Goal: Task Accomplishment & Management: Use online tool/utility

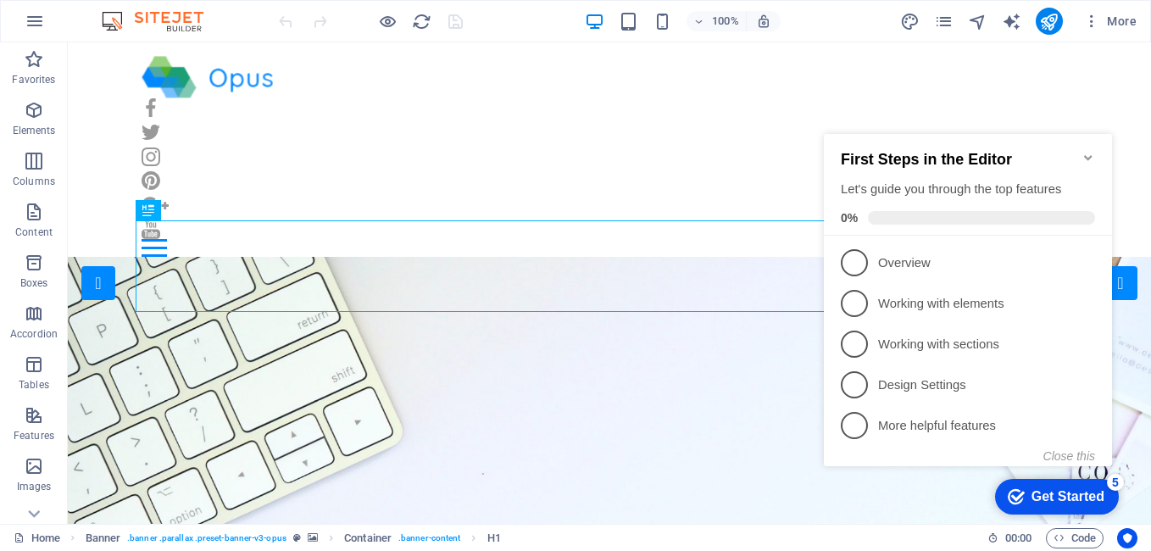
click at [1088, 151] on icon "Minimize checklist" at bounding box center [1089, 158] width 14 height 14
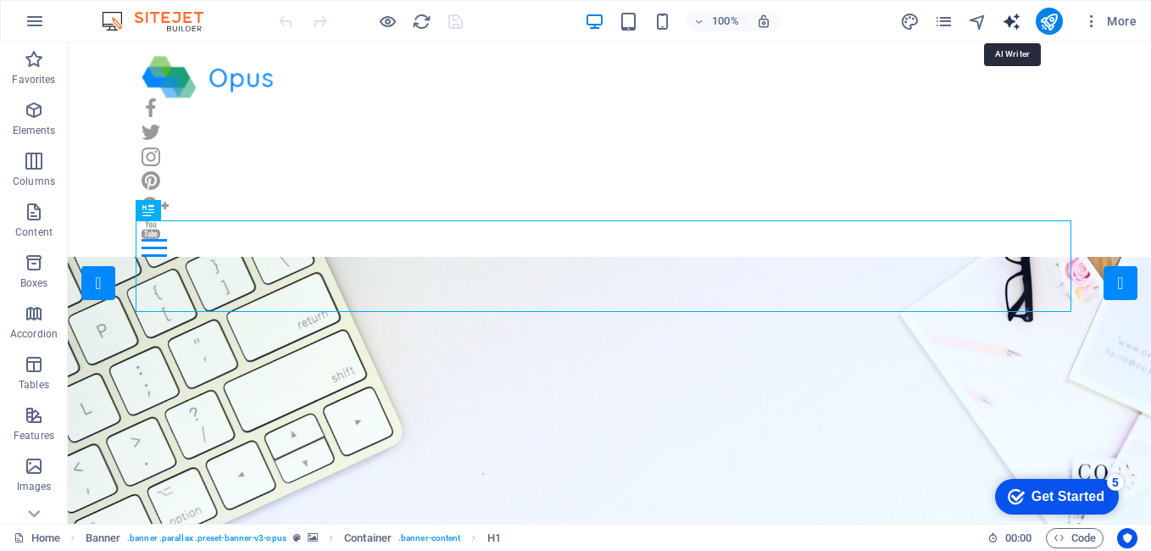
click at [1021, 24] on icon "text_generator" at bounding box center [1011, 21] width 19 height 19
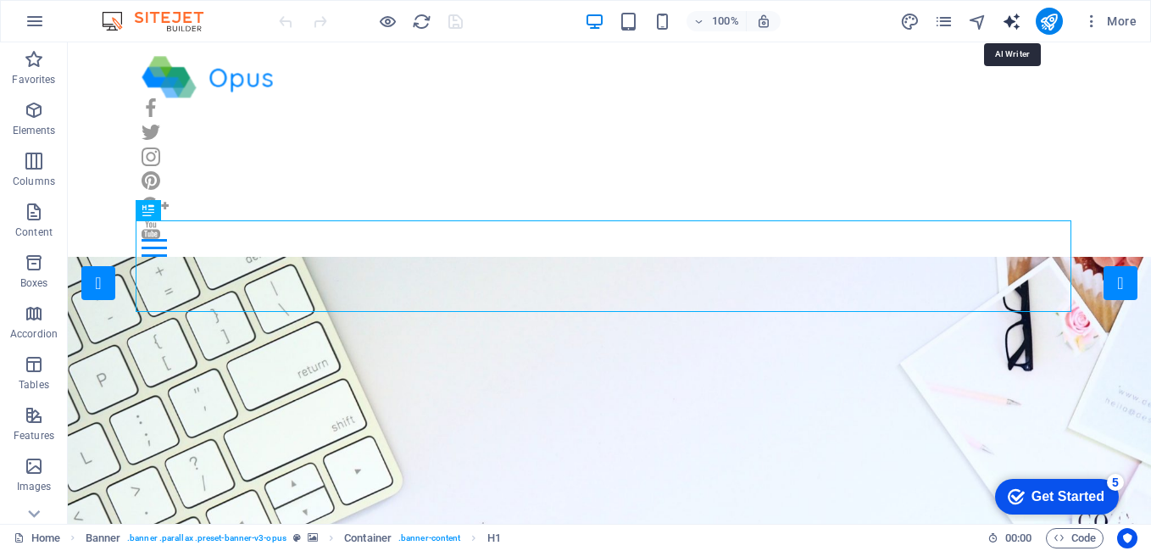
select select "English"
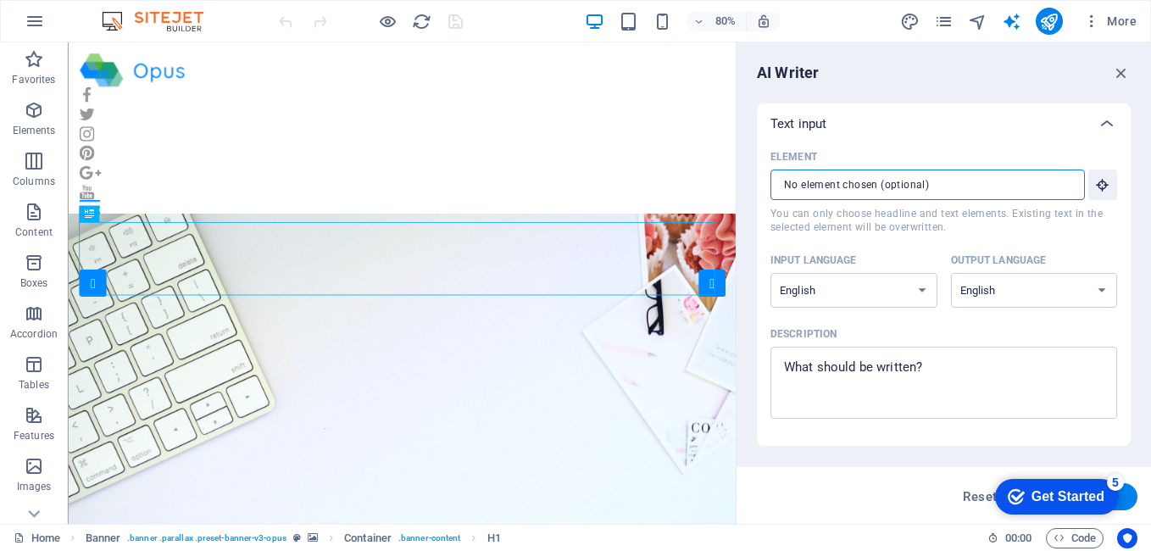
click at [1041, 181] on input "Element ​ You can only choose headline and text elements. Existing text in the …" at bounding box center [922, 185] width 303 height 31
click at [909, 192] on input "Element ​ You can only choose headline and text elements. Existing text in the …" at bounding box center [922, 185] width 303 height 31
click at [948, 189] on input "Element ​ You can only choose headline and text elements. Existing text in the …" at bounding box center [922, 185] width 303 height 31
type textarea "x"
click at [926, 366] on textarea "Description x ​" at bounding box center [944, 382] width 330 height 55
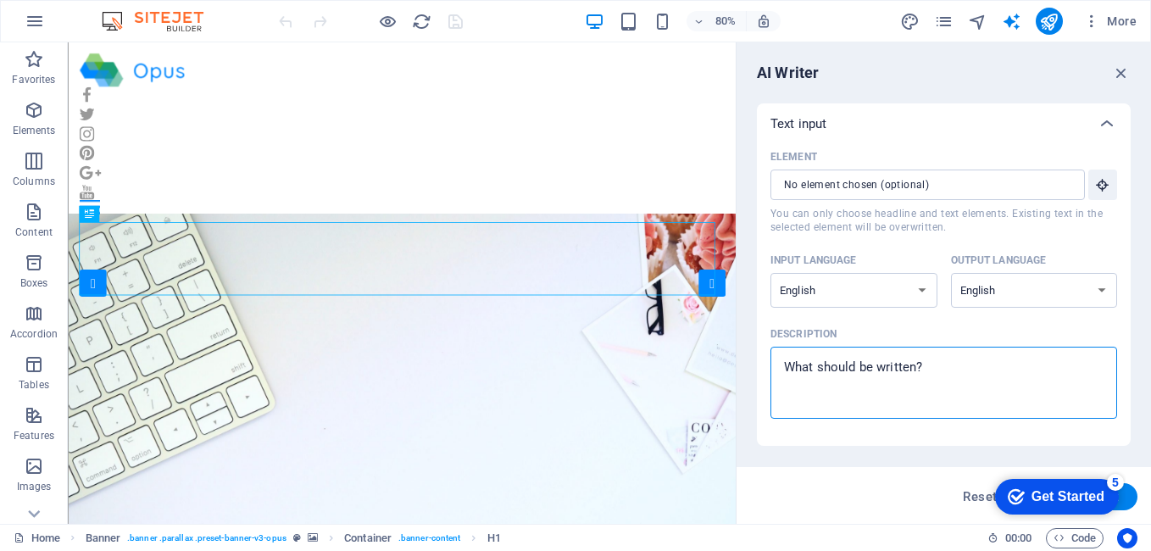
type textarea "m"
type textarea "x"
type textarea "mm"
type textarea "x"
type textarea "mmm"
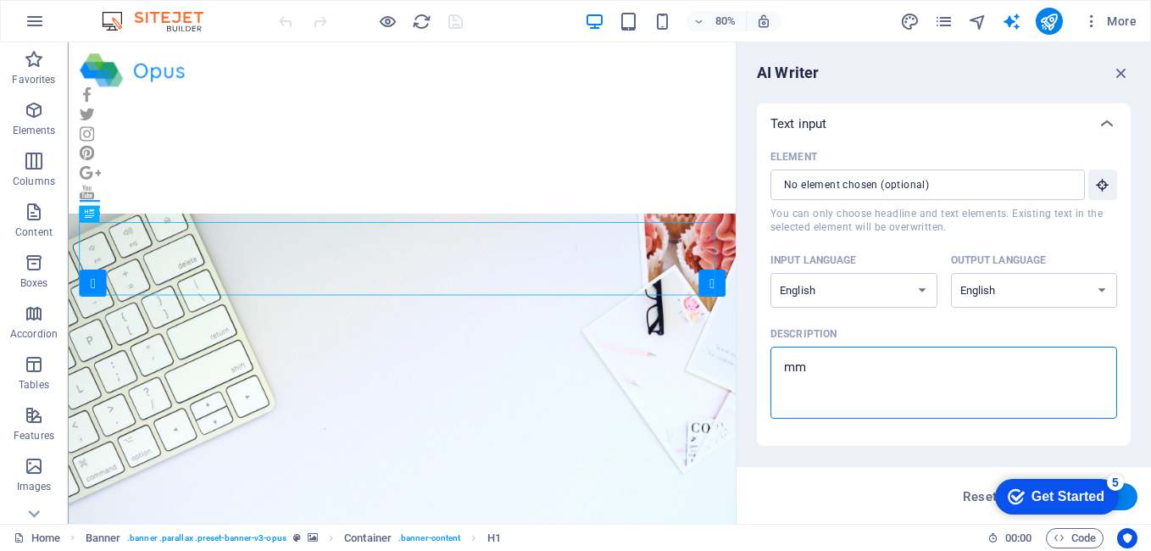
type textarea "x"
type textarea "mmmm"
type textarea "x"
type textarea "mmm"
type textarea "x"
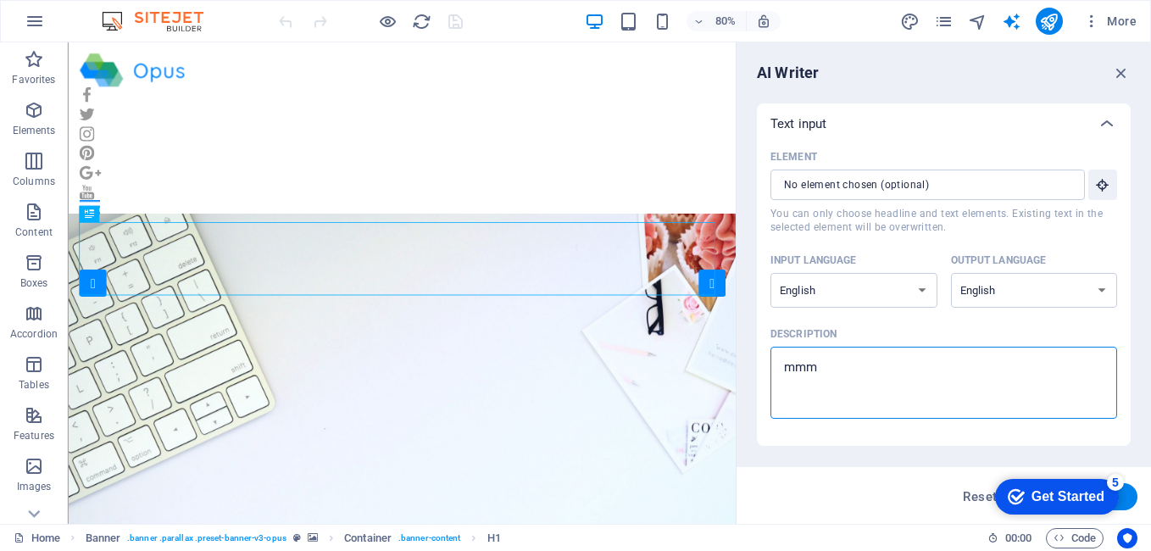
type textarea "mm"
type textarea "x"
type textarea "m"
type textarea "x"
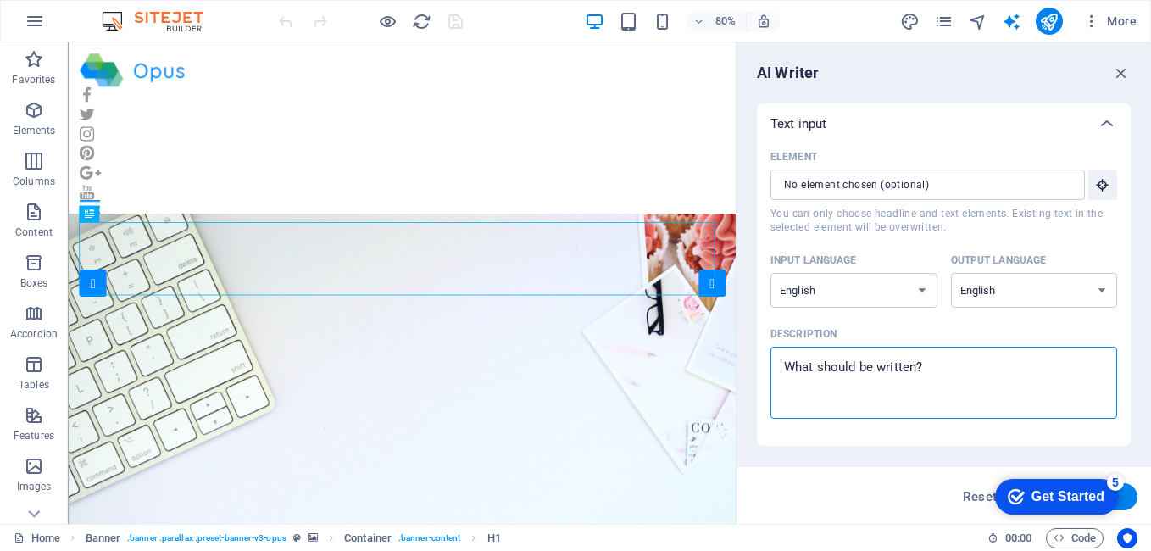
type textarea "M"
type textarea "x"
type textarea "MI"
type textarea "x"
type textarea "M"
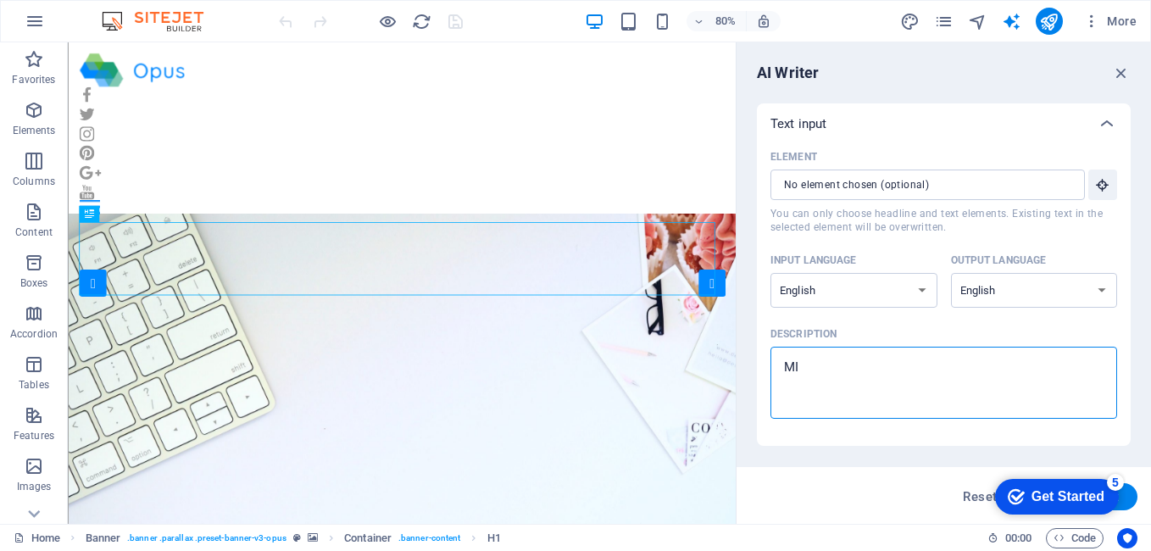
type textarea "x"
type textarea "MI"
type textarea "x"
type textarea "M"
type textarea "x"
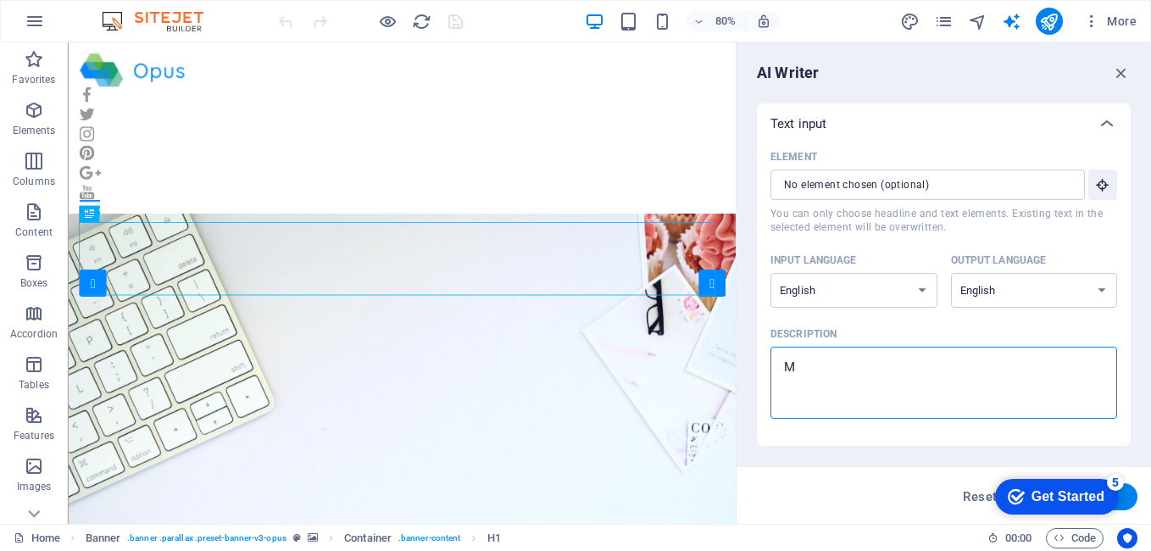
type textarea "Mi"
type textarea "x"
type textarea "Min"
type textarea "x"
type textarea "Mini"
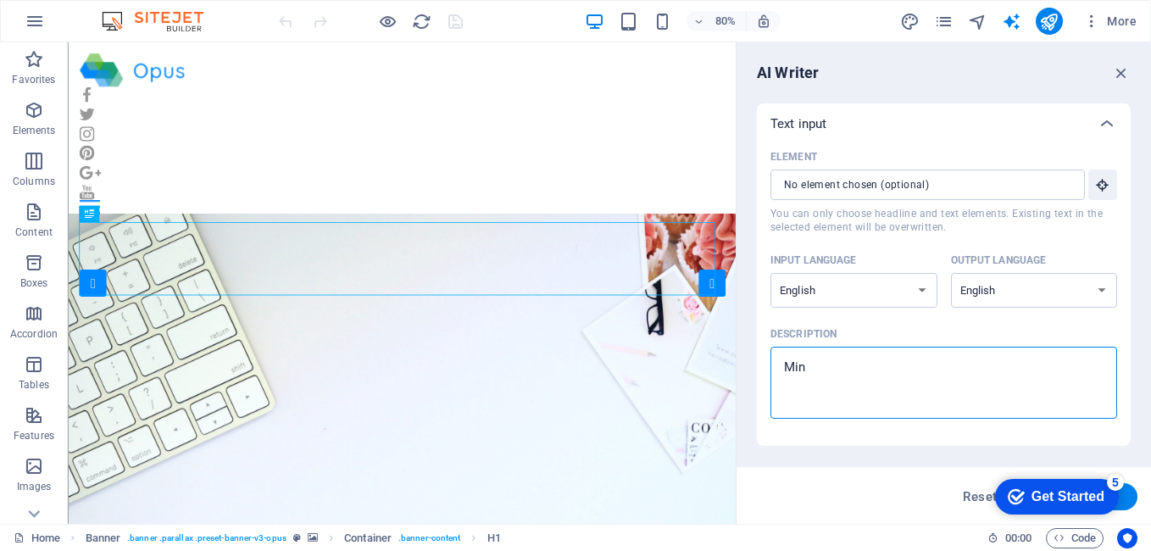
type textarea "x"
type textarea "Minin"
type textarea "x"
type textarea "Mining"
type textarea "x"
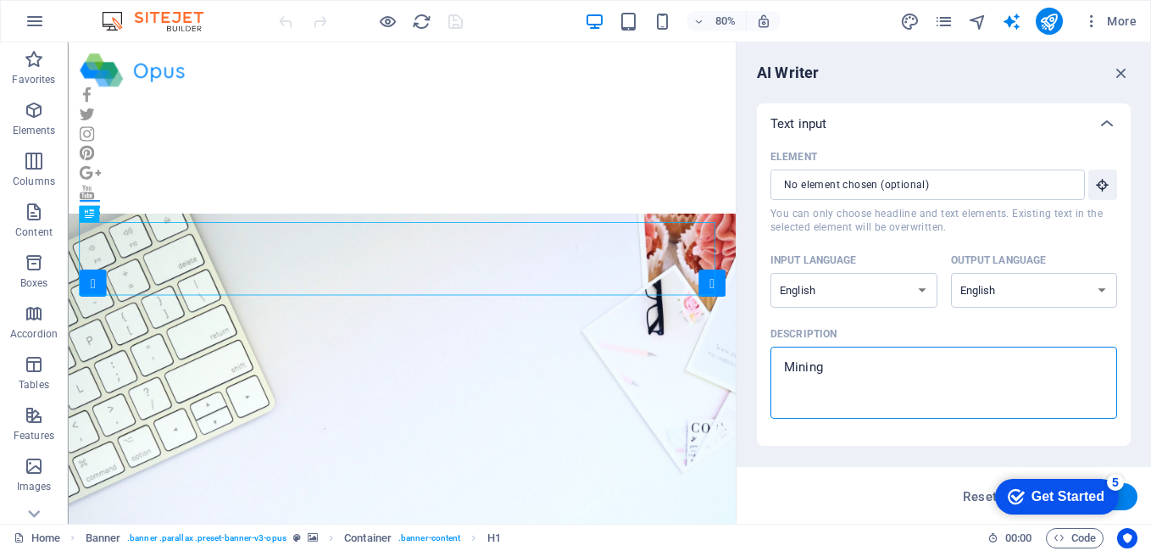
type textarea "Mining"
type textarea "x"
type textarea "Mining j"
type textarea "x"
type textarea "Mining jo"
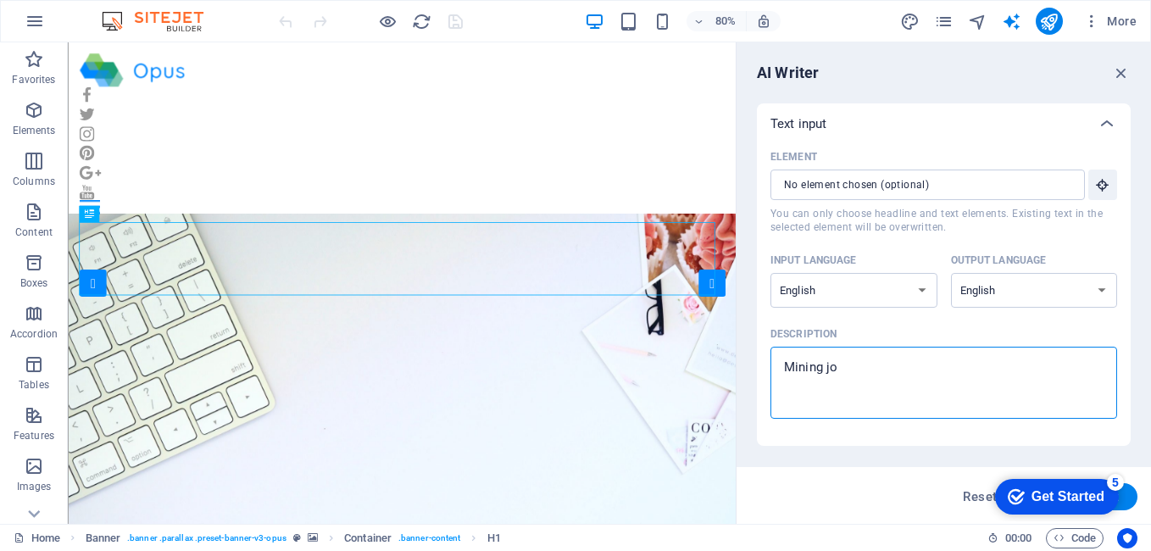
type textarea "x"
type textarea "Mining job"
type textarea "x"
type textarea "Mining jo"
type textarea "x"
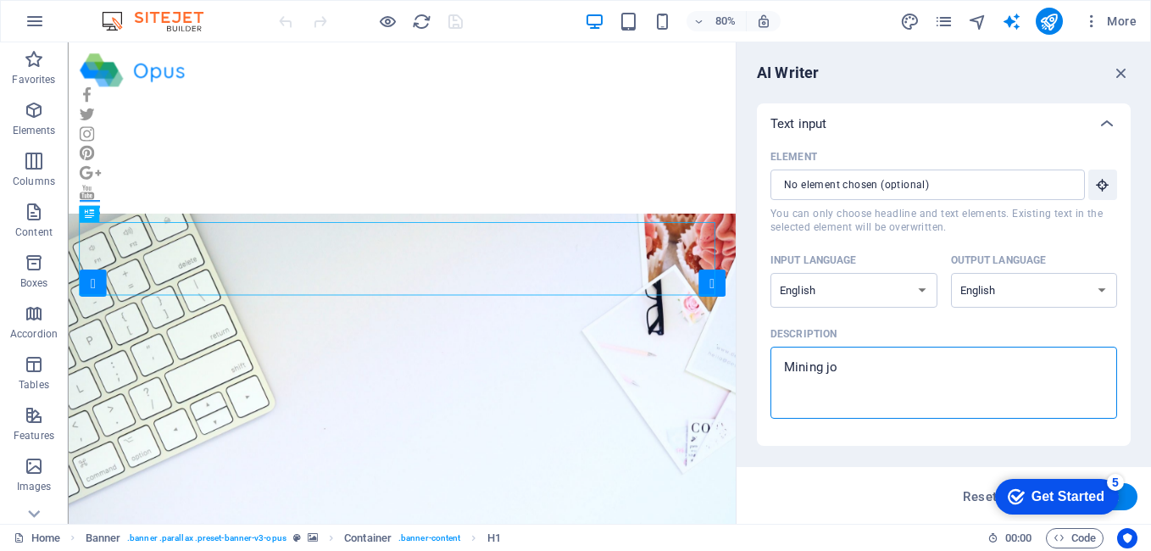
type textarea "Mining j"
type textarea "x"
type textarea "Mining"
type textarea "x"
type textarea "Mining"
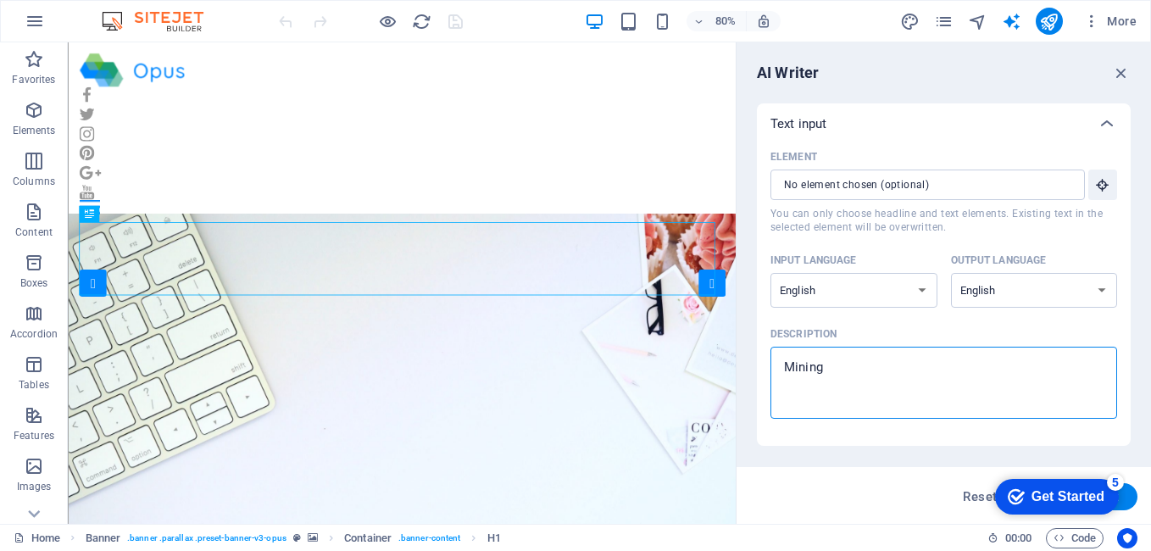
type textarea "x"
type textarea "Minin"
type textarea "x"
type textarea "Mini"
type textarea "x"
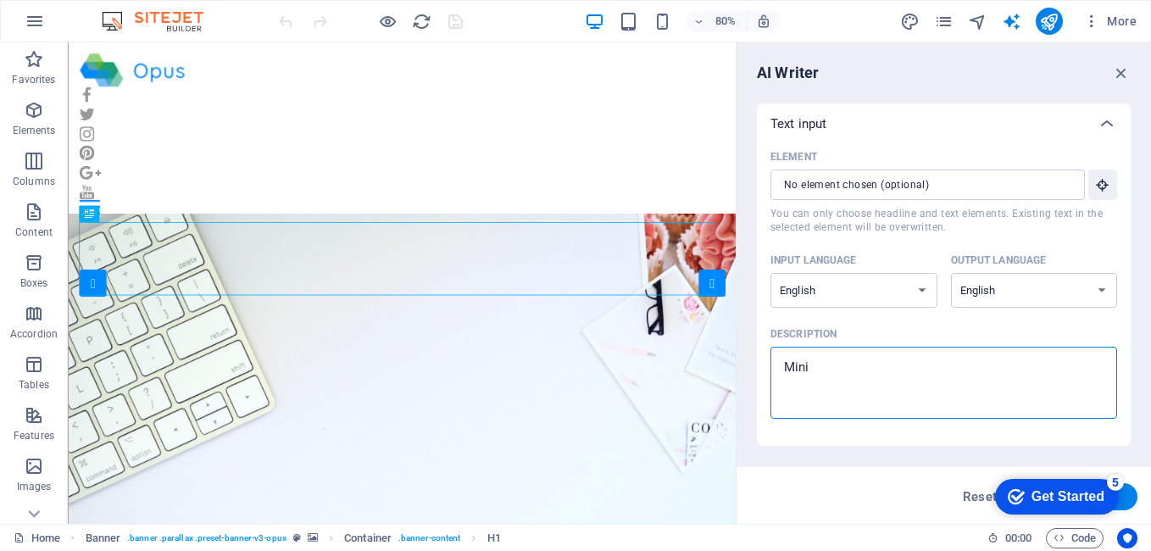
type textarea "Min"
type textarea "x"
type textarea "Mi"
type textarea "x"
type textarea "M"
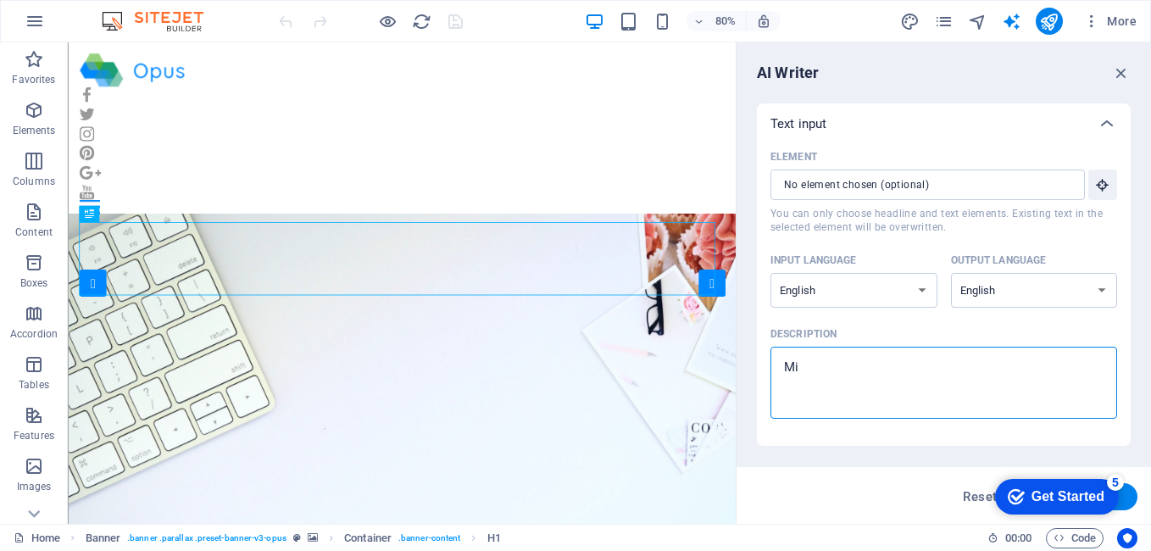
type textarea "x"
type textarea "m"
type textarea "x"
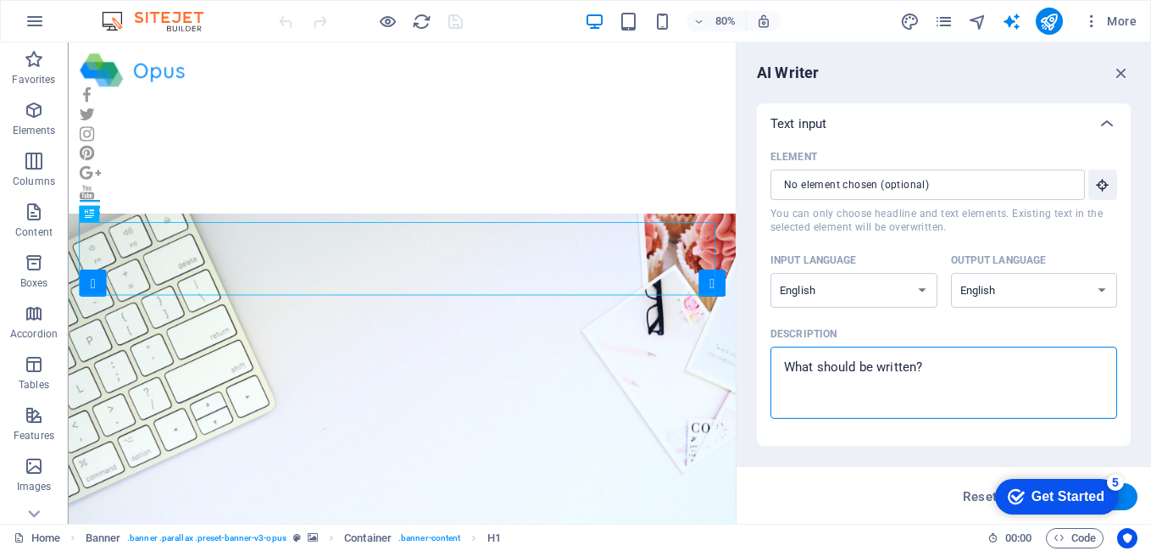
type textarea "M"
type textarea "x"
type textarea "Mi"
type textarea "x"
type textarea "Min"
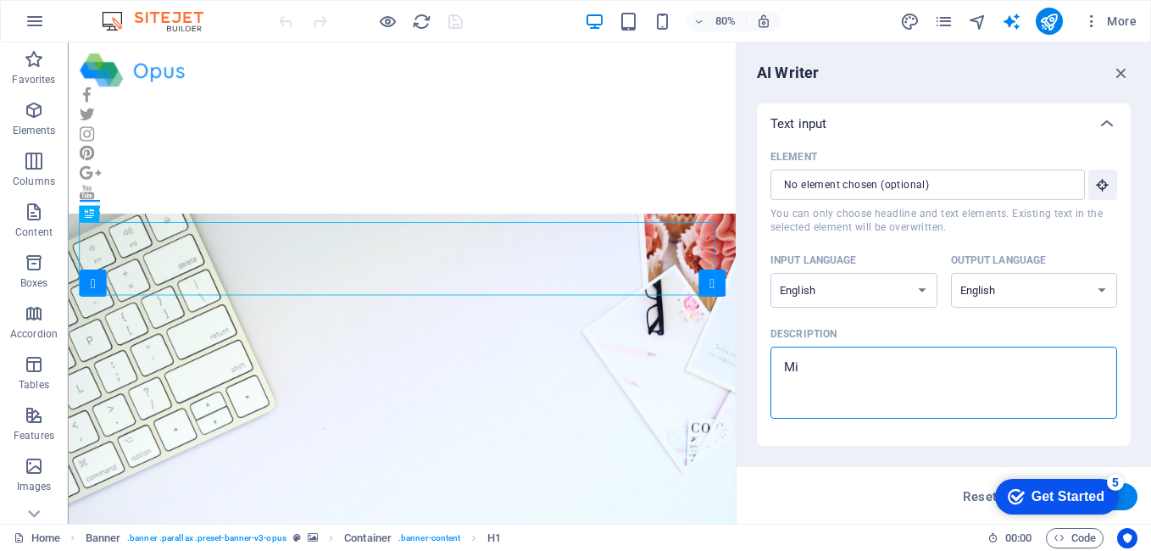
type textarea "x"
type textarea "Mini"
type textarea "x"
type textarea "Minin"
type textarea "x"
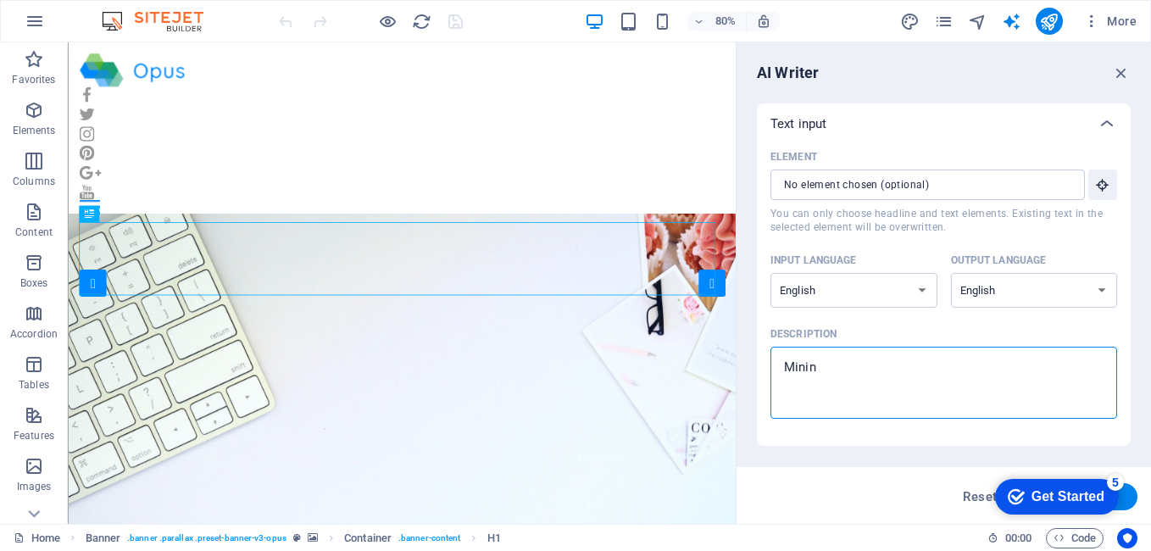
type textarea "Mining"
type textarea "x"
type textarea "Mining"
type textarea "x"
type textarea "Mining j"
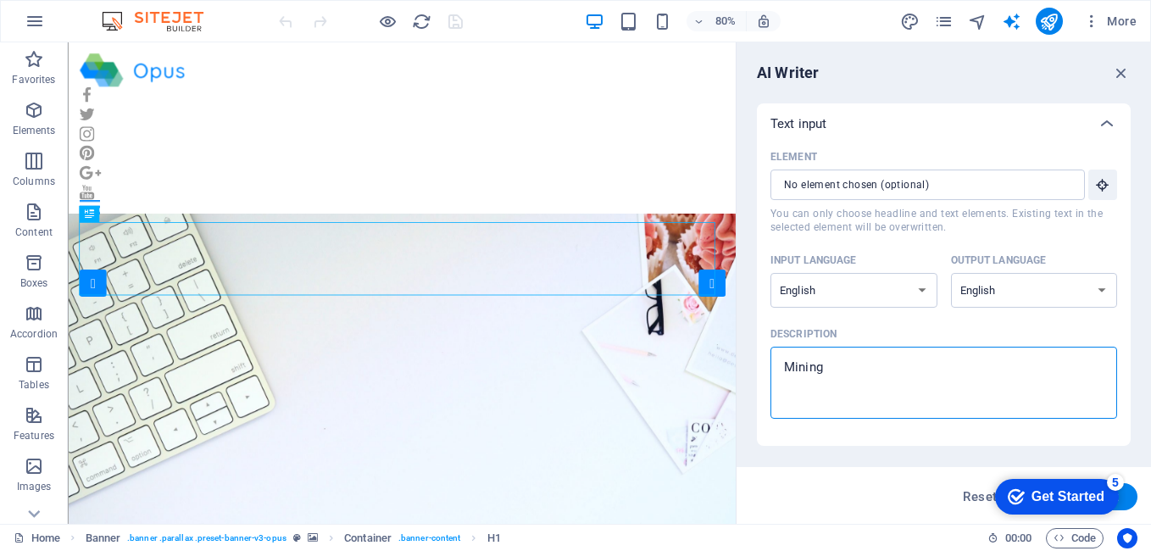
type textarea "x"
type textarea "Mining jo"
type textarea "x"
type textarea "Mining job"
type textarea "x"
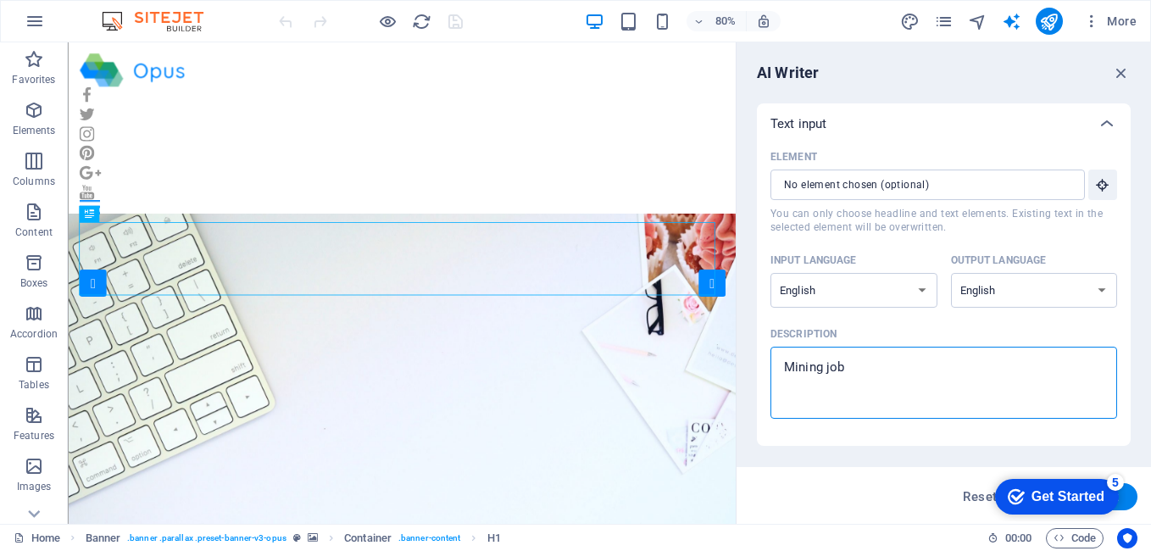
type textarea "Mining jobs"
type textarea "x"
type textarea "Mining jobs"
type textarea "x"
type textarea "Mining jobs c"
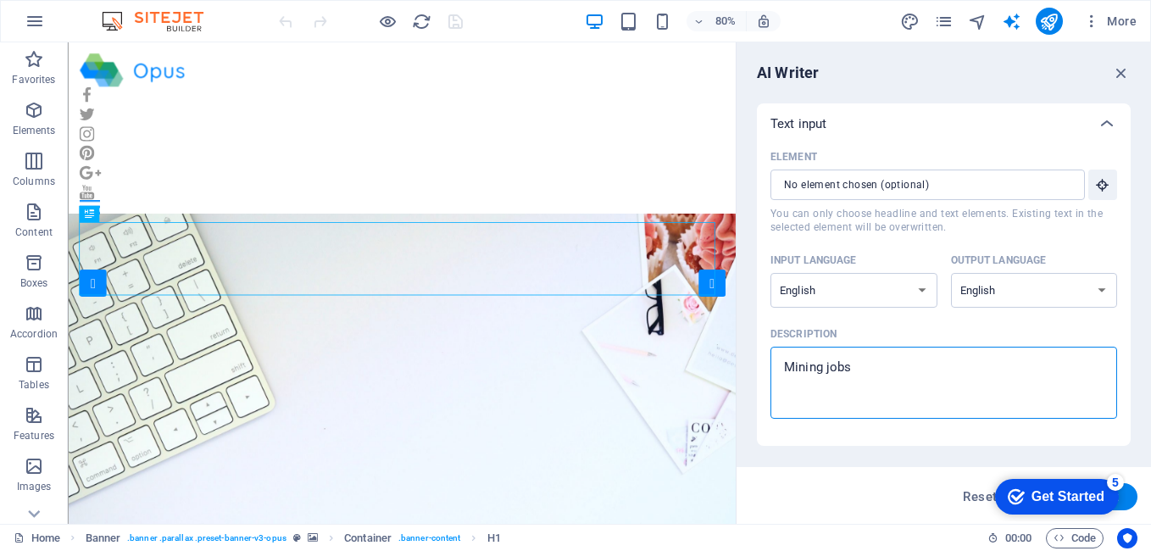
type textarea "x"
type textarea "Mining jobs co"
type textarea "x"
type textarea "Mining jobs con"
type textarea "x"
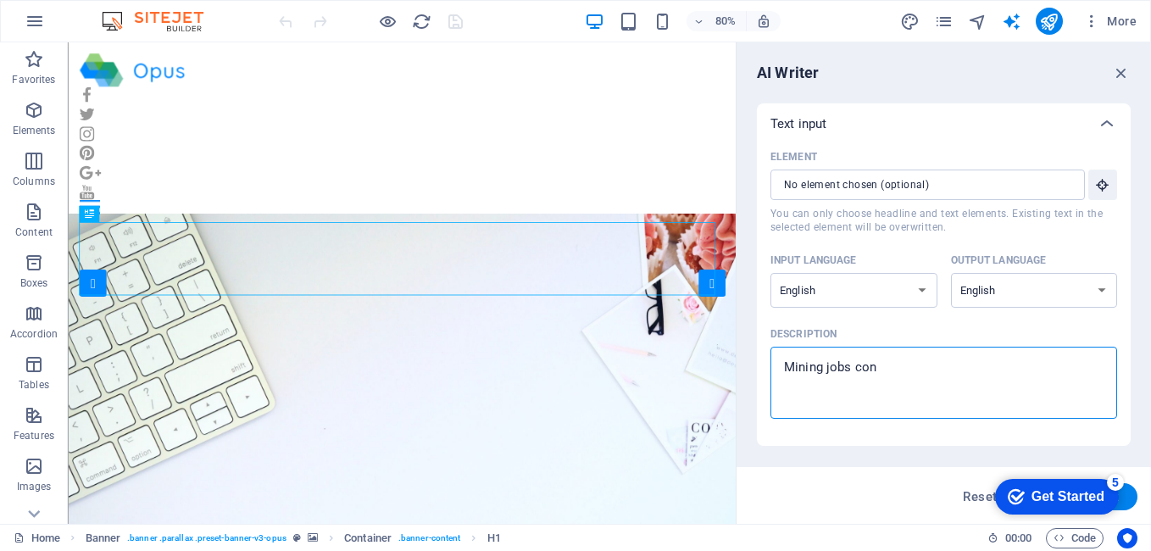
type textarea "Mining jobs conn"
type textarea "x"
type textarea "Mining jobs conne"
type textarea "x"
type textarea "Mining jobs connec"
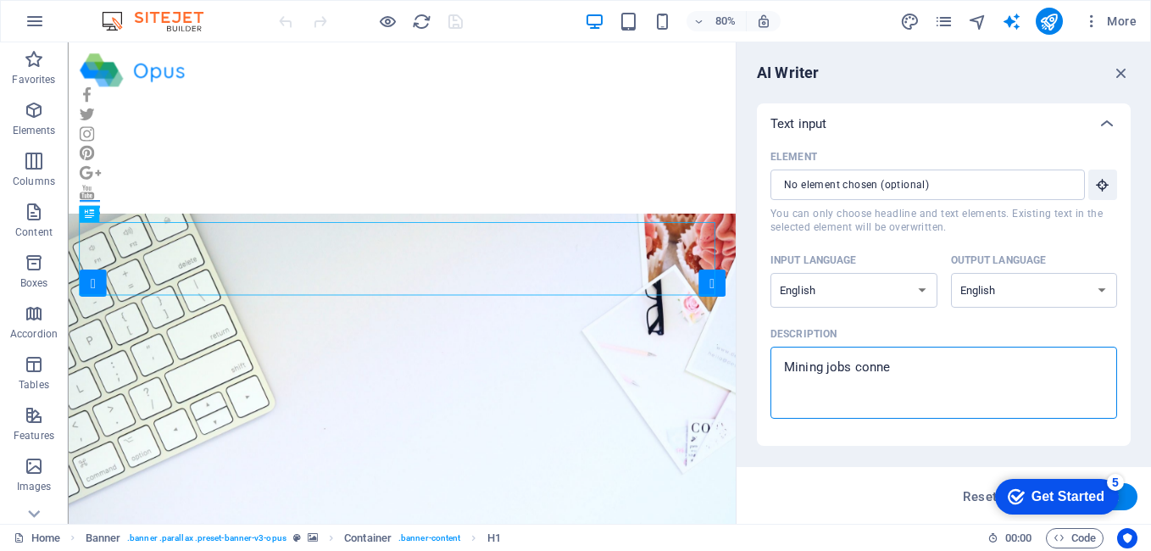
type textarea "x"
type textarea "Mining jobs connect"
type textarea "x"
type textarea "Mining jobs connecti"
type textarea "x"
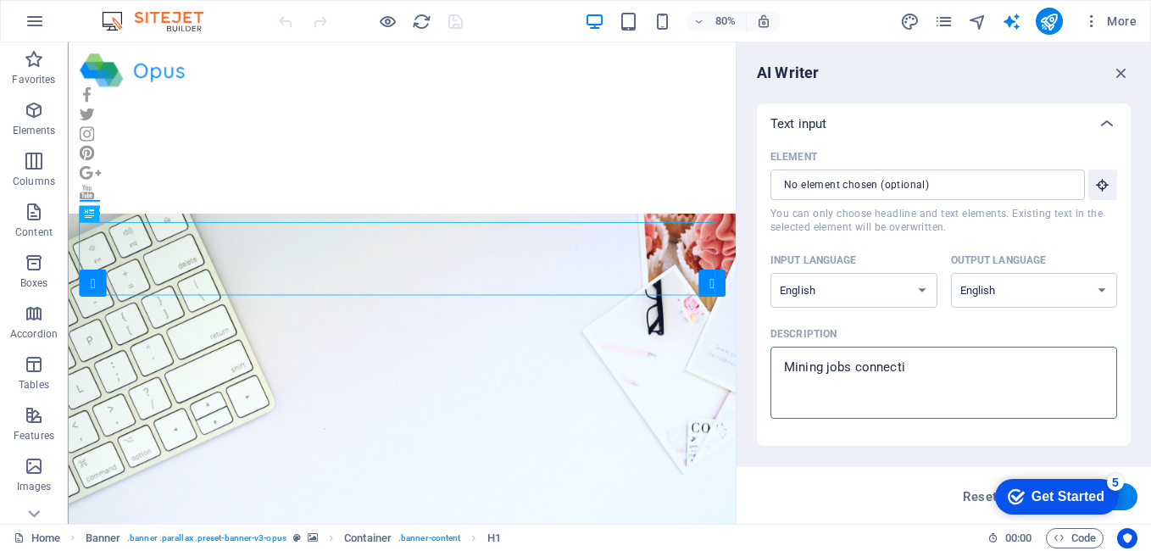
type textarea "Mining jobs connectin"
type textarea "x"
type textarea "Mining jobs connecting"
type textarea "x"
type textarea "Mining jobs connecting"
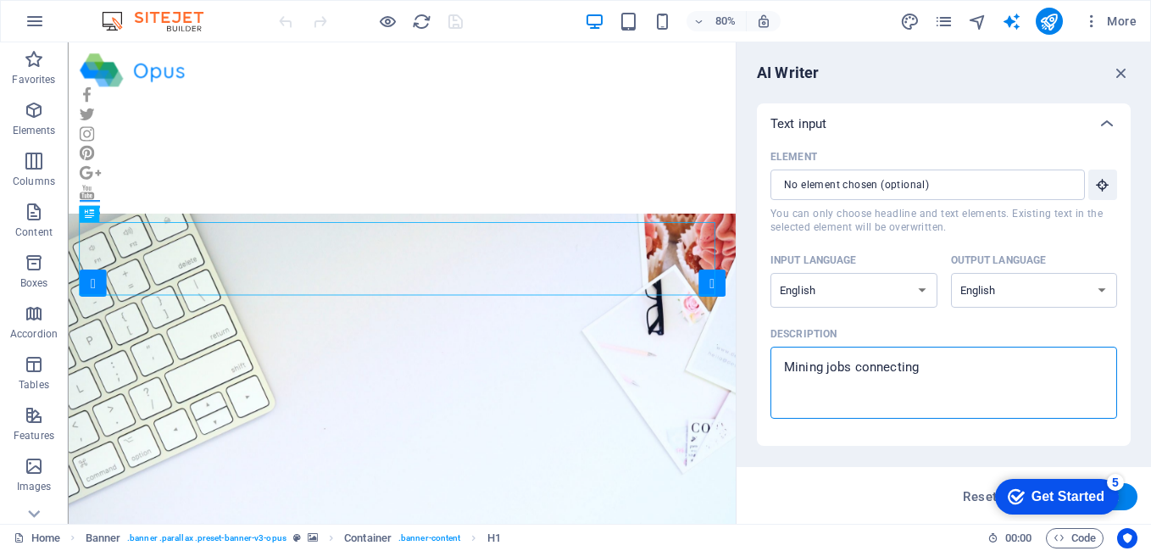
type textarea "x"
type textarea "Mining jobs connecting p"
type textarea "x"
type textarea "Mining jobs connecting pl"
type textarea "x"
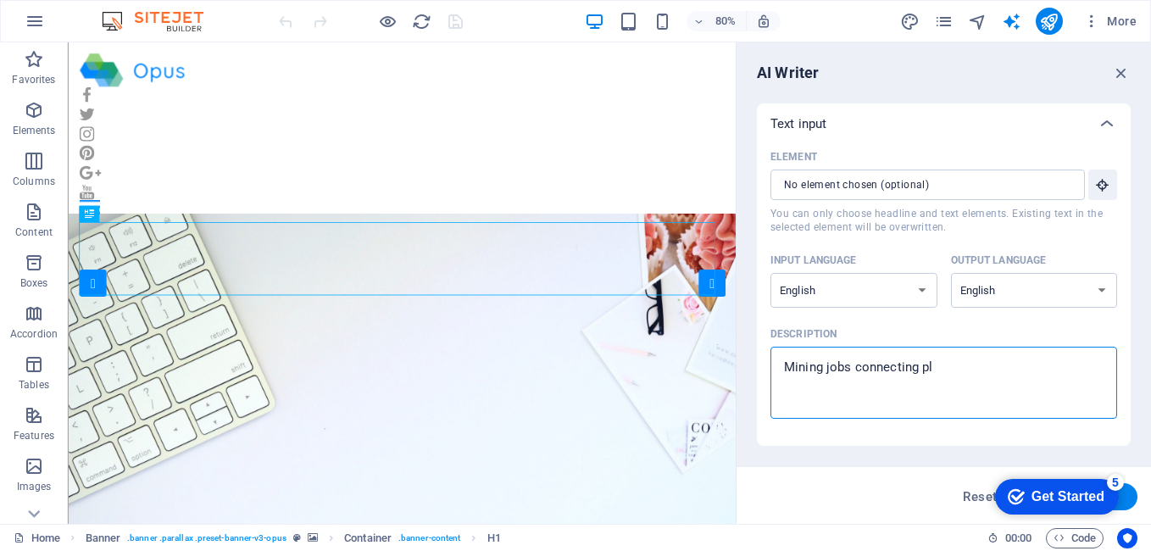
type textarea "Mining jobs connecting pla"
type textarea "x"
type textarea "Mining jobs connecting plat"
type textarea "x"
type textarea "Mining jobs connecting platf"
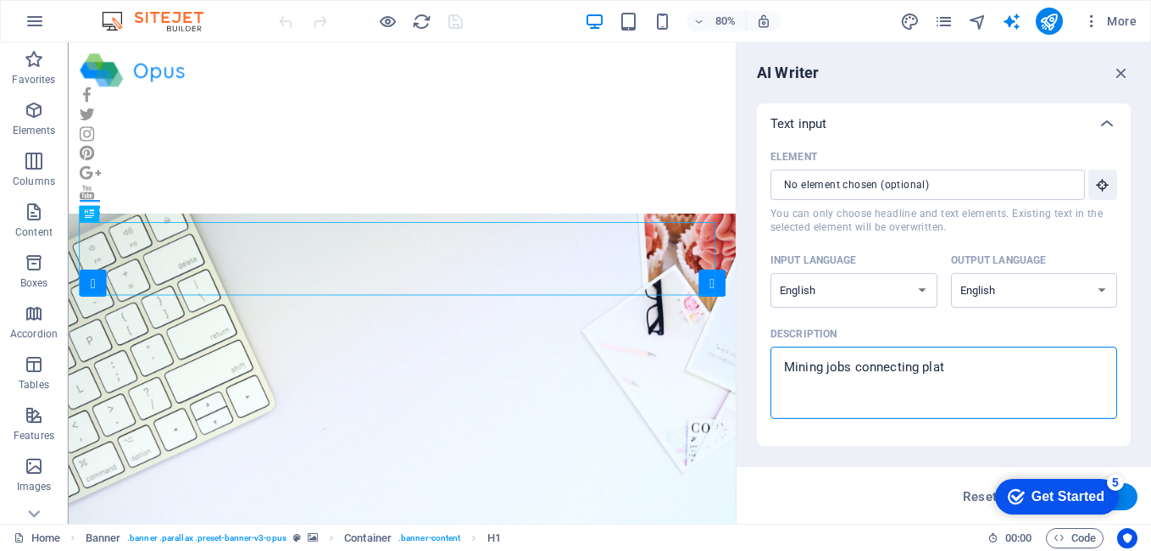
type textarea "x"
type textarea "Mining jobs connecting platfo"
type textarea "x"
type textarea "Mining jobs connecting platfor"
type textarea "x"
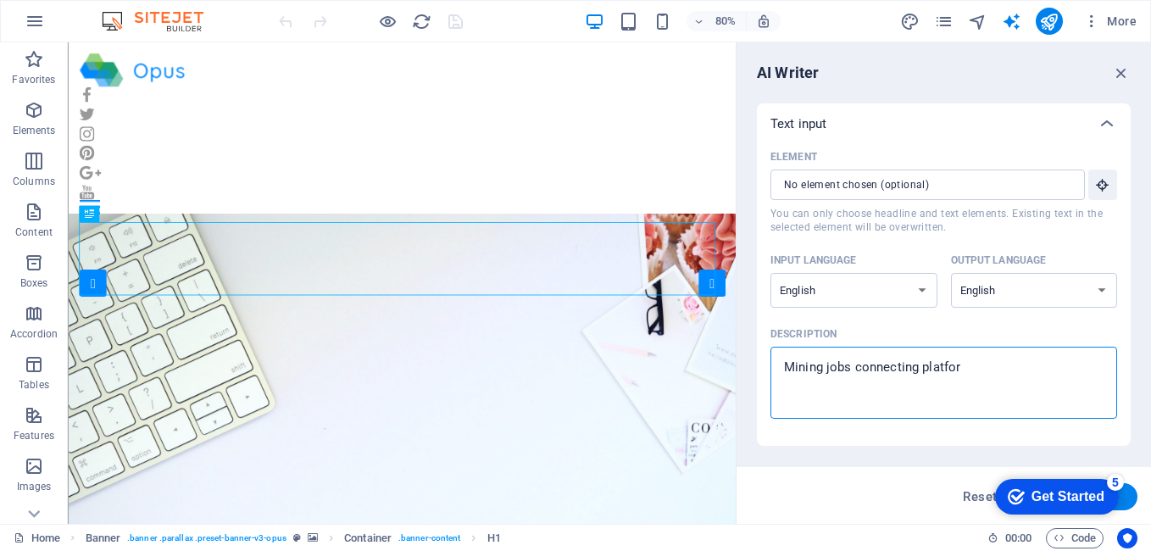
type textarea "Mining jobs connecting platform"
type textarea "x"
type textarea "Mining jobs connecting platform"
type textarea "x"
type textarea "Mining jobs connecting platform f"
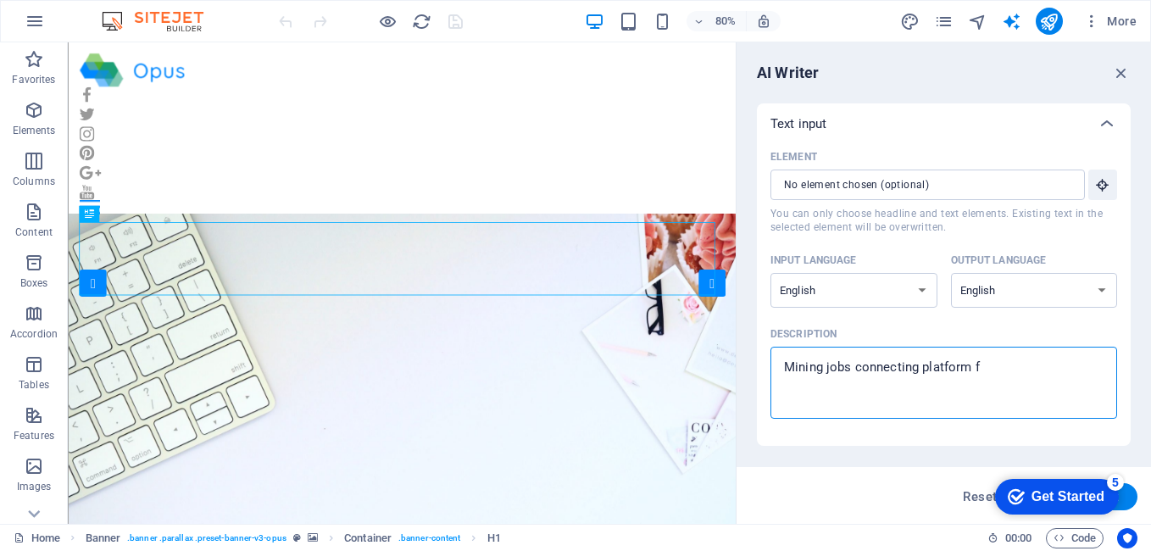
type textarea "x"
type textarea "Mining jobs connecting platform fo"
type textarea "x"
type textarea "Mining jobs connecting platform for"
type textarea "x"
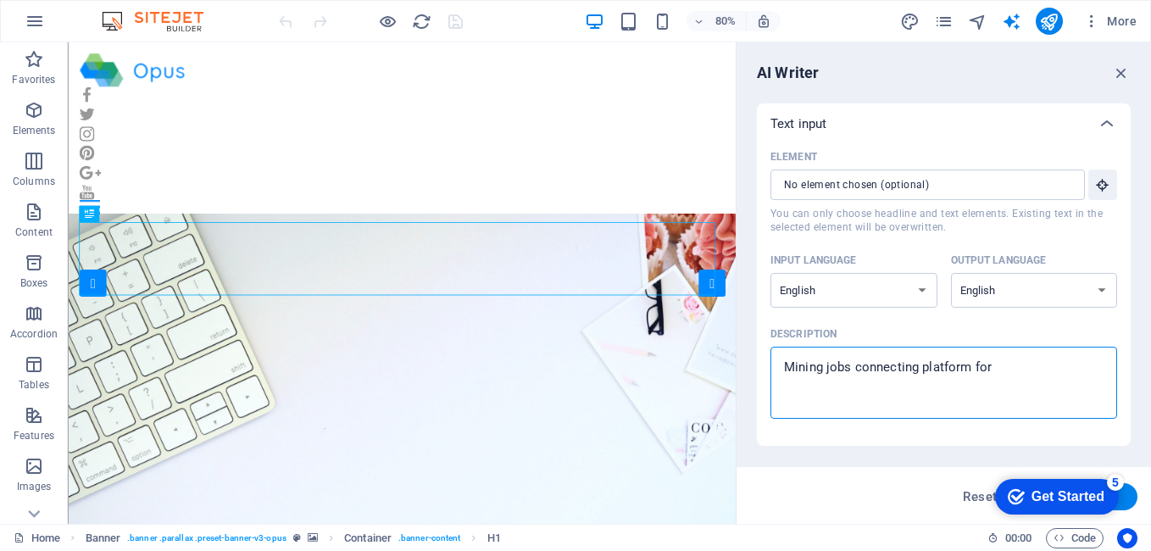
type textarea "Mining jobs connecting platform for"
type textarea "x"
type textarea "Mining jobs connecting platform for e"
type textarea "x"
type textarea "Mining jobs connecting platform for em"
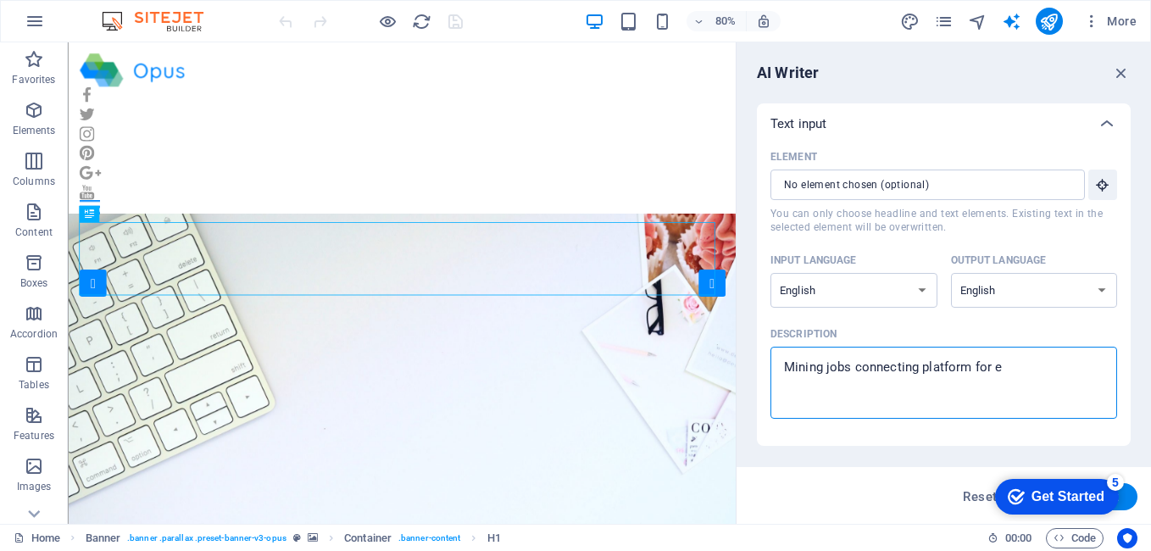
type textarea "x"
type textarea "Mining jobs connecting platform for emp"
type textarea "x"
type textarea "Mining jobs connecting platform for empl"
type textarea "x"
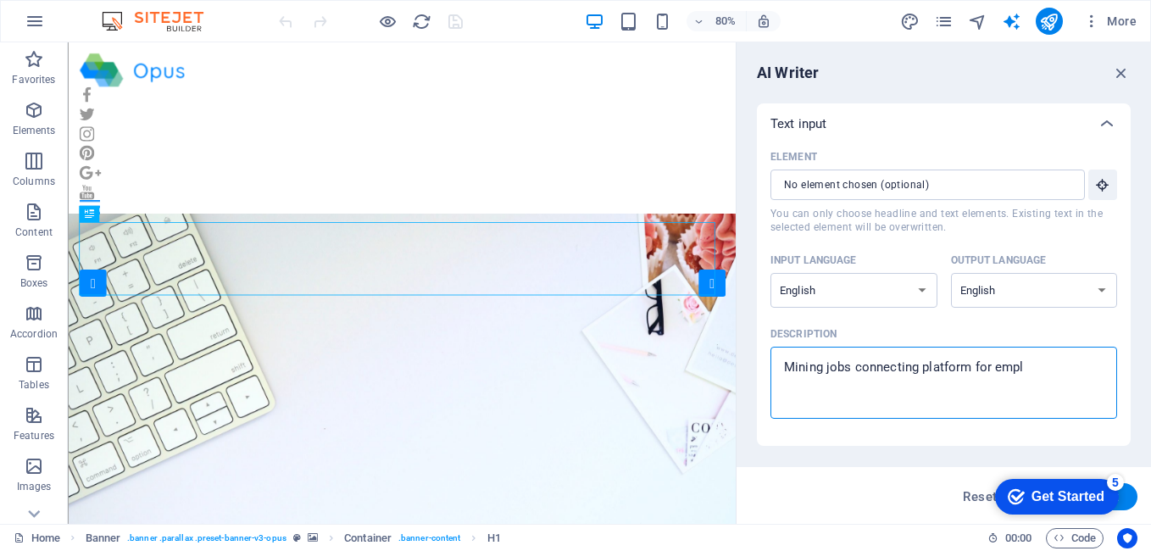
type textarea "Mining jobs connecting platform for emplo"
type textarea "x"
type textarea "Mining jobs connecting platform for employ"
type textarea "x"
type textarea "Mining jobs connecting platform for employe"
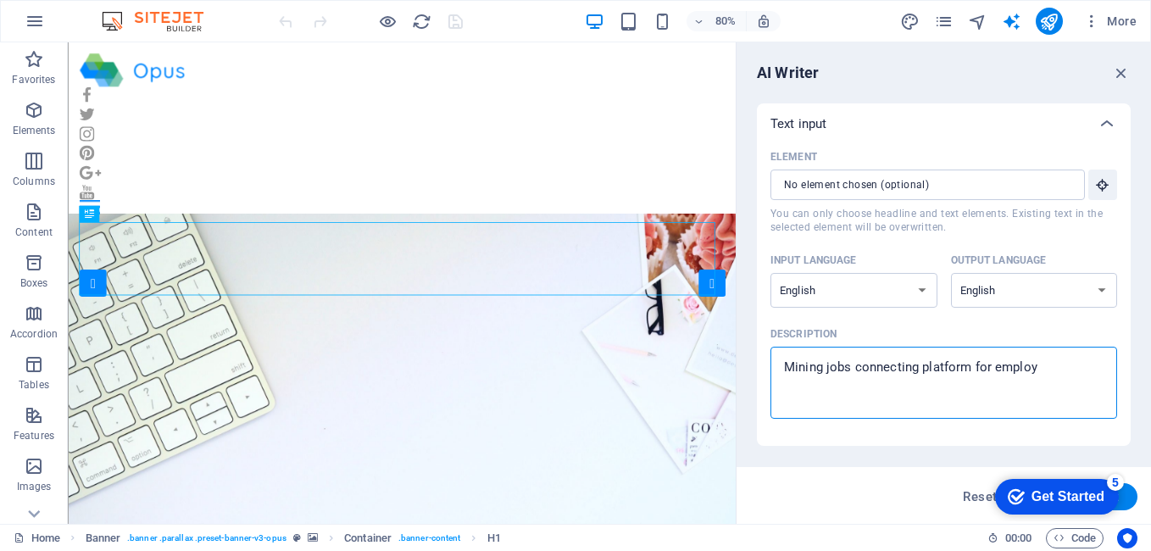
type textarea "x"
type textarea "Mining jobs connecting platform for employee"
type textarea "x"
type textarea "Mining jobs connecting platform for employees"
type textarea "x"
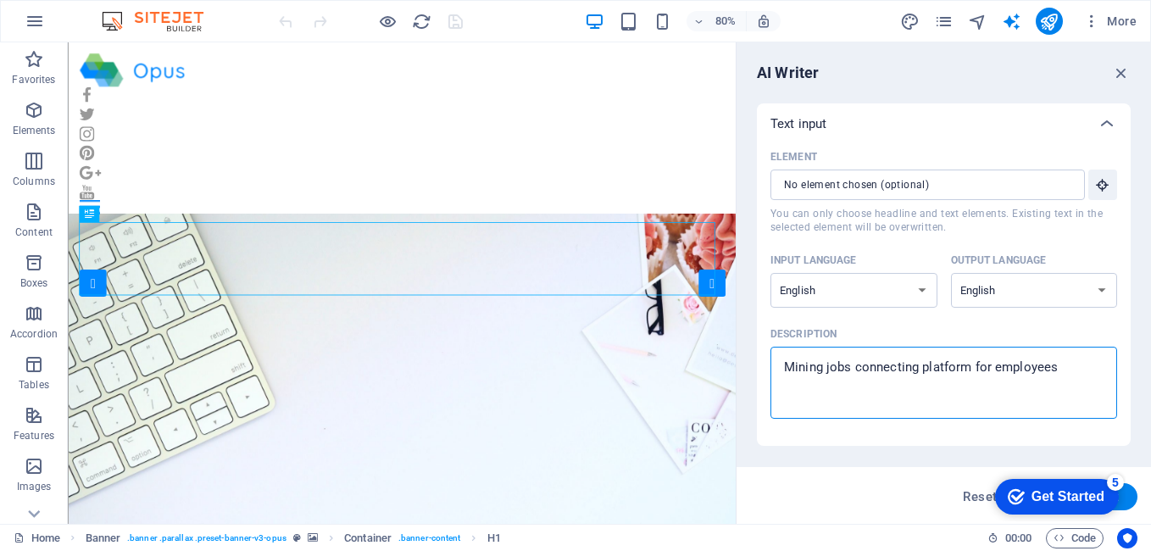
type textarea "Mining jobs connecting platform for employees"
type textarea "x"
type textarea "Mining jobs connecting platform for employees a"
type textarea "x"
type textarea "Mining jobs connecting platform for employees an"
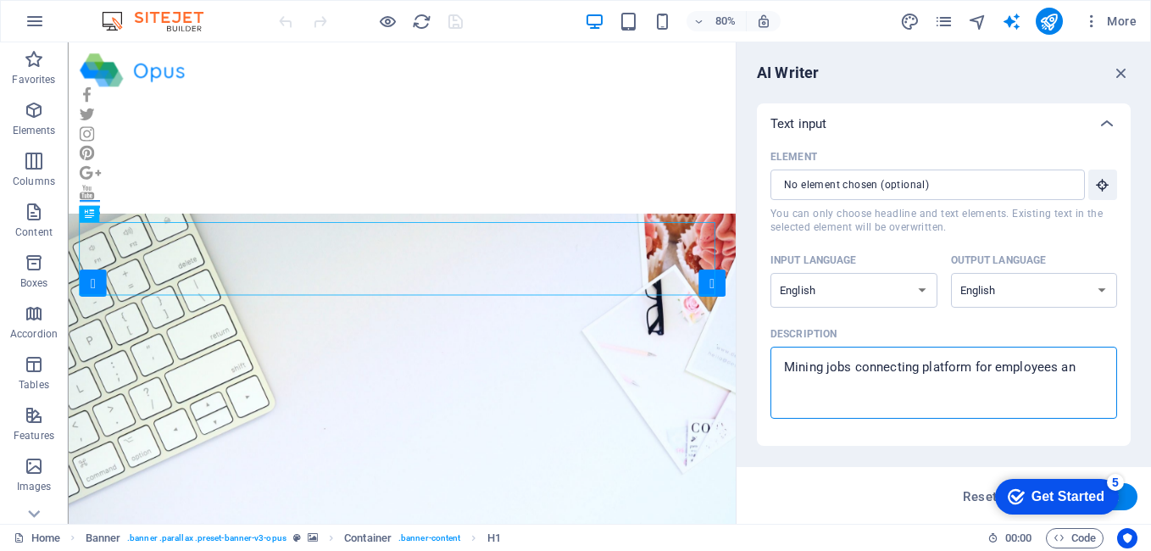
type textarea "x"
type textarea "Mining jobs connecting platform for employees and"
type textarea "x"
type textarea "Mining jobs connecting platform for employees and"
type textarea "x"
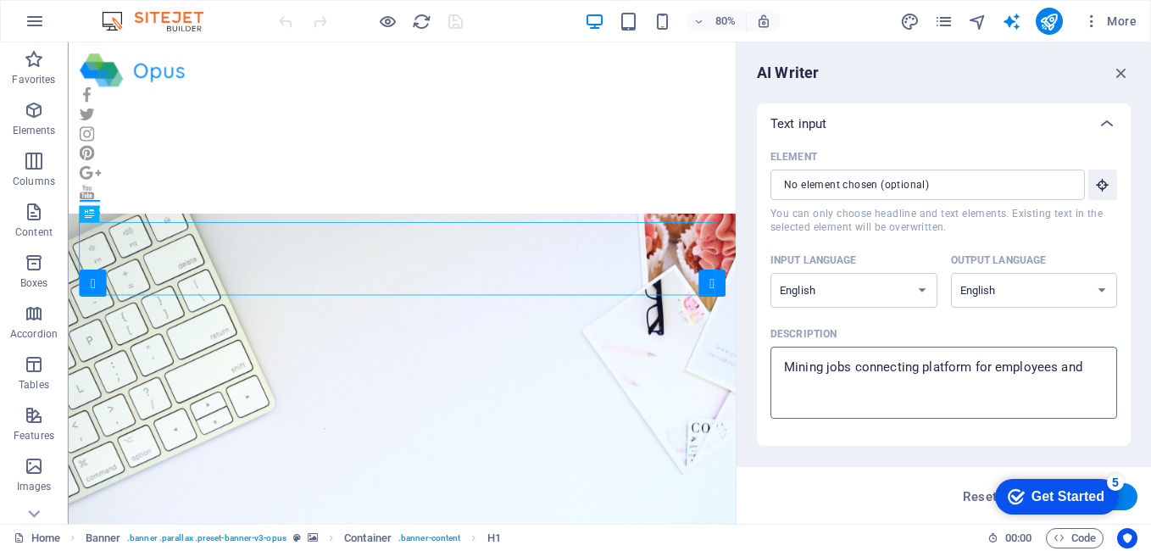
type textarea "Mining jobs connecting platform for employees and e"
type textarea "x"
type textarea "Mining jobs connecting platform for employees and em"
type textarea "x"
type textarea "Mining jobs connecting platform for employees and emp"
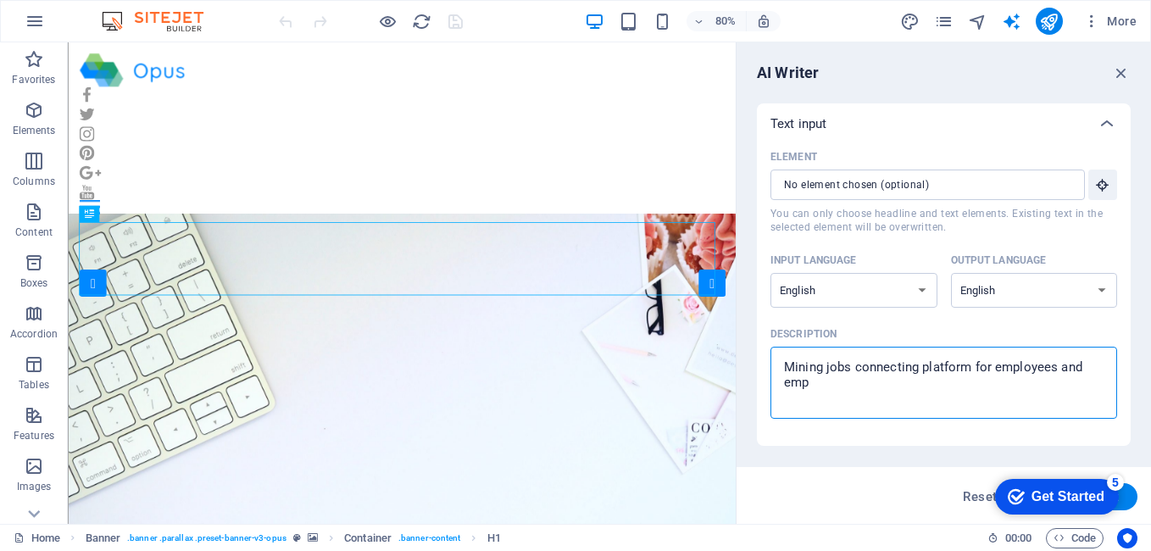
type textarea "x"
type textarea "Mining jobs connecting platform for employees and empl"
type textarea "x"
type textarea "Mining jobs connecting platform for employees and emplo"
type textarea "x"
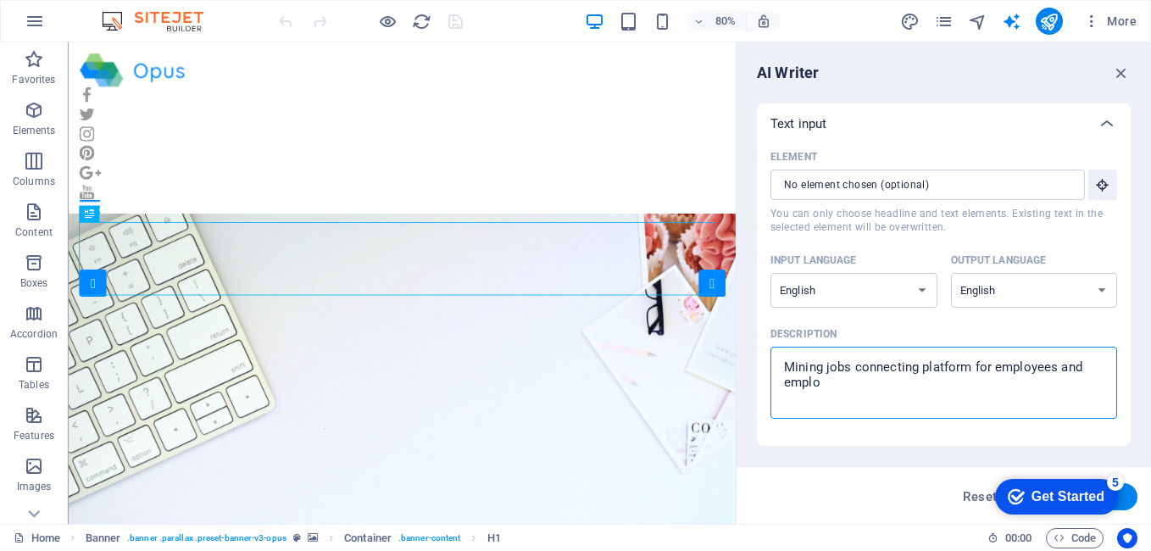
type textarea "Mining jobs connecting platform for employees and employ"
type textarea "x"
type textarea "Mining jobs connecting platform for employees and employe"
type textarea "x"
type textarea "Mining jobs connecting platform for employees and employer"
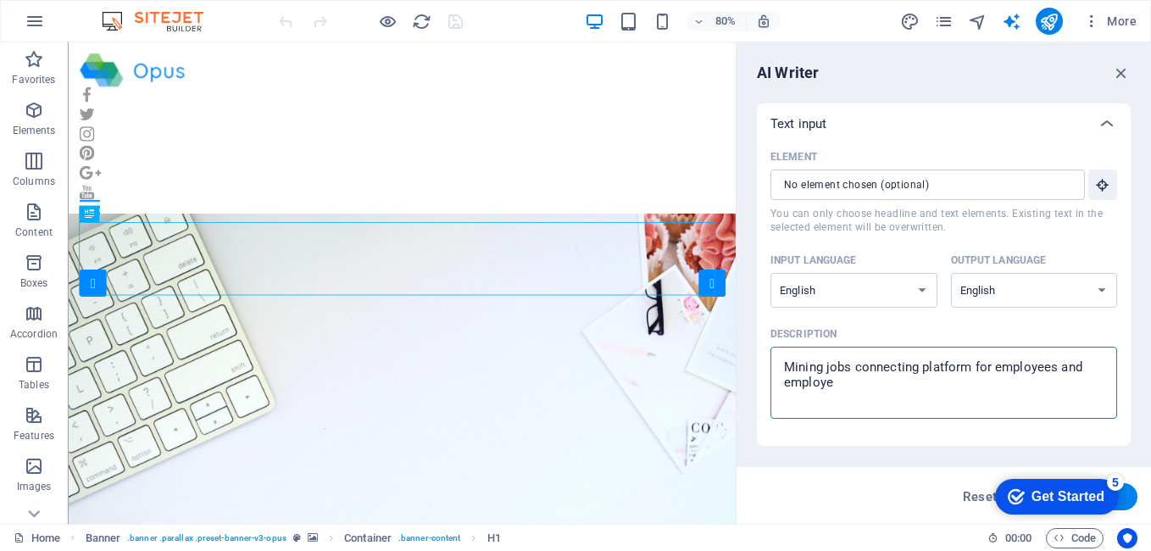
type textarea "x"
type textarea "Mining jobs connecting platform for employees and employers"
type textarea "x"
type textarea "Mining jobs connecting platform for employees and employers."
type textarea "x"
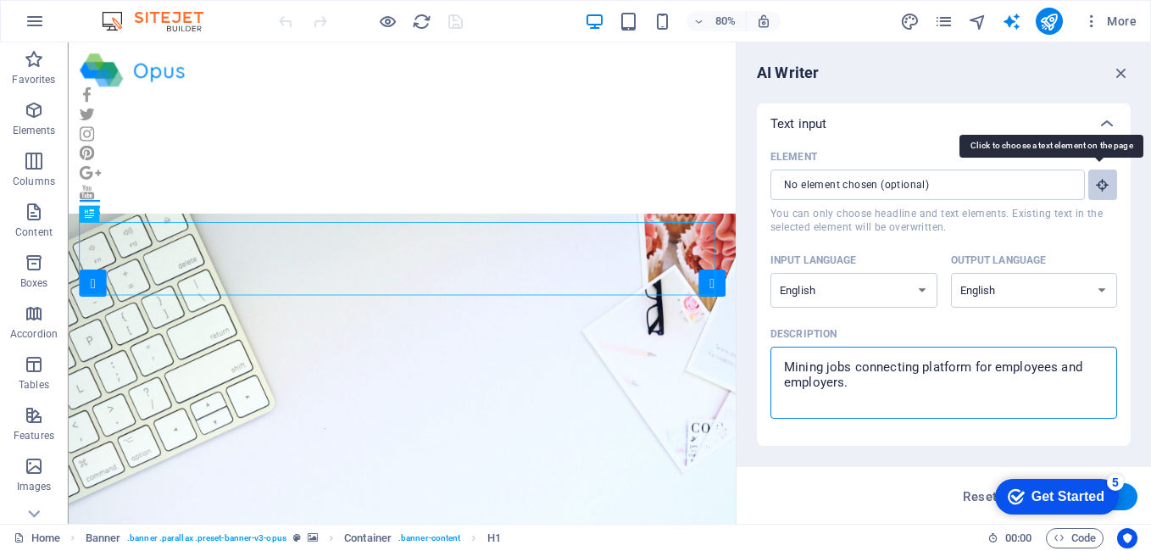
type textarea "Mining jobs connecting platform for employees and employers."
type textarea "x"
click at [1100, 184] on icon "button" at bounding box center [1102, 184] width 15 height 15
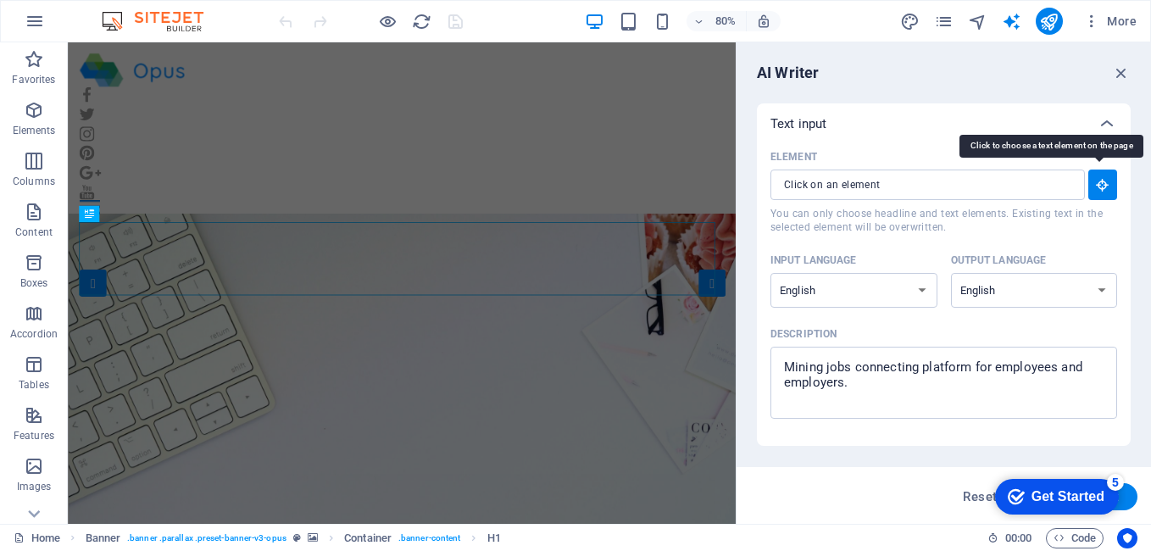
click at [1100, 186] on icon "button" at bounding box center [1102, 184] width 15 height 15
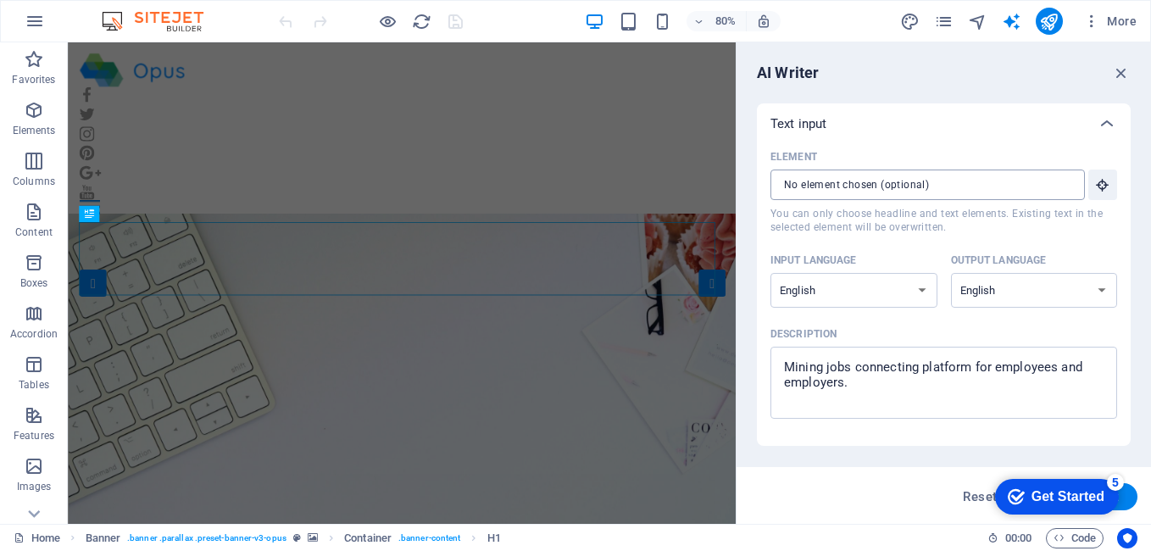
click at [947, 193] on input "Element ​ You can only choose headline and text elements. Existing text in the …" at bounding box center [922, 185] width 303 height 31
type input "#ed-895753861"
type textarea "x"
type input "10"
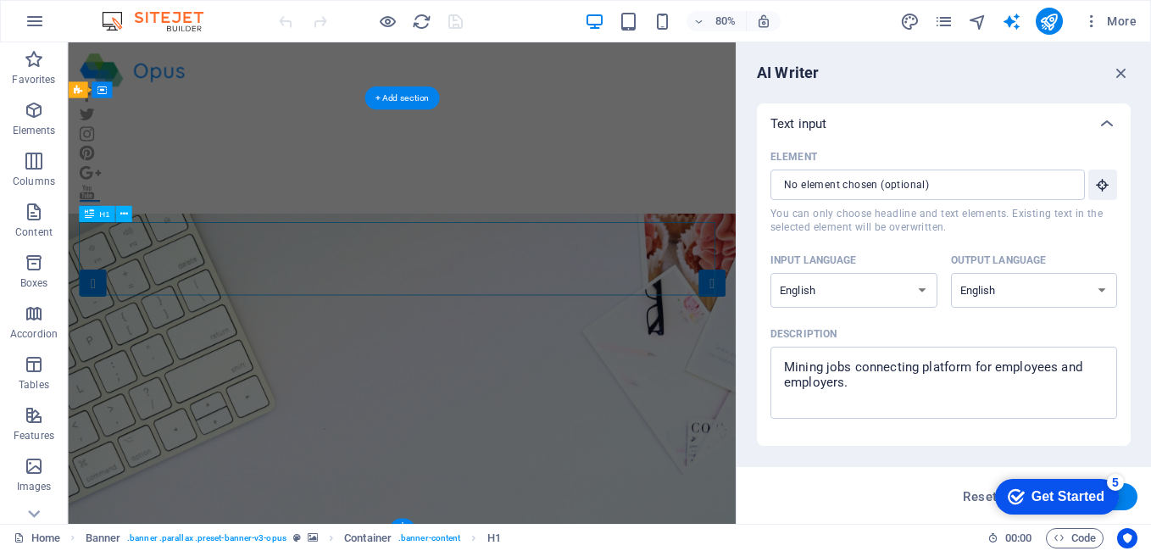
type textarea "x"
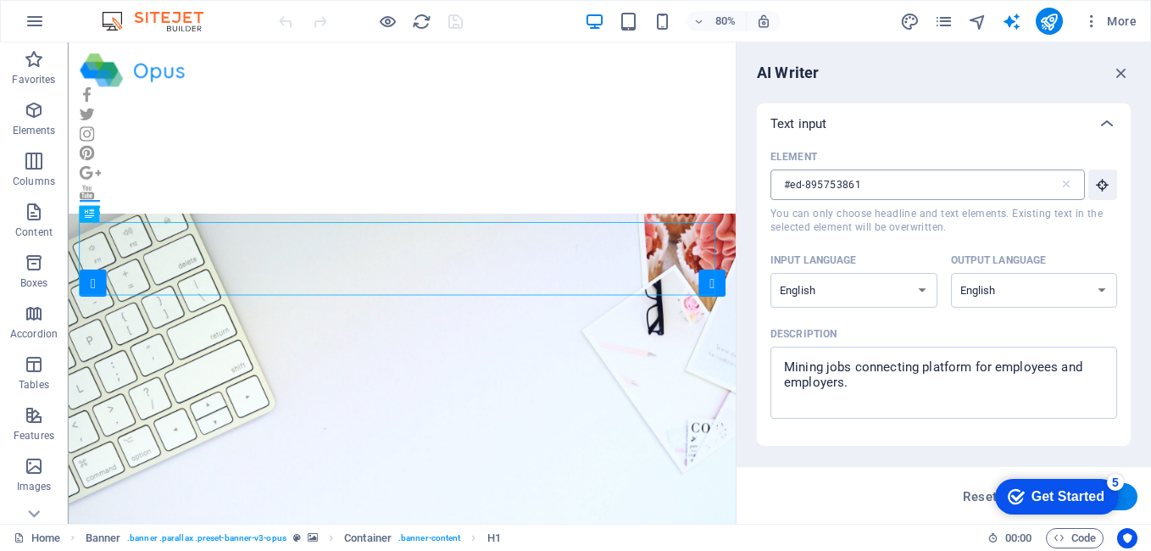
click at [917, 191] on input "#ed-895753861" at bounding box center [915, 185] width 289 height 31
type input "#ed-895753861"
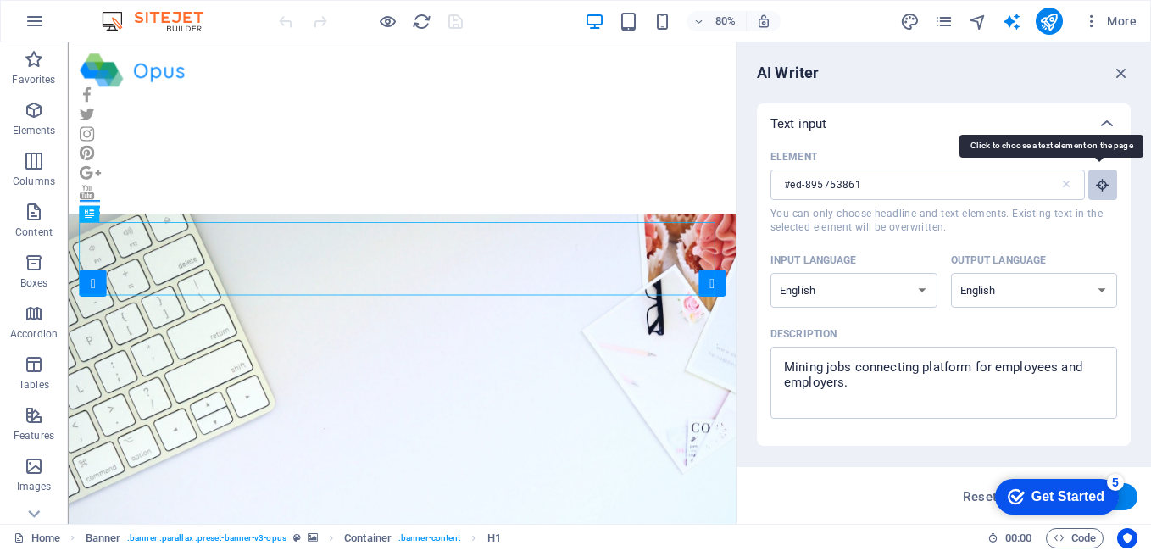
click at [1095, 192] on icon "button" at bounding box center [1102, 184] width 15 height 15
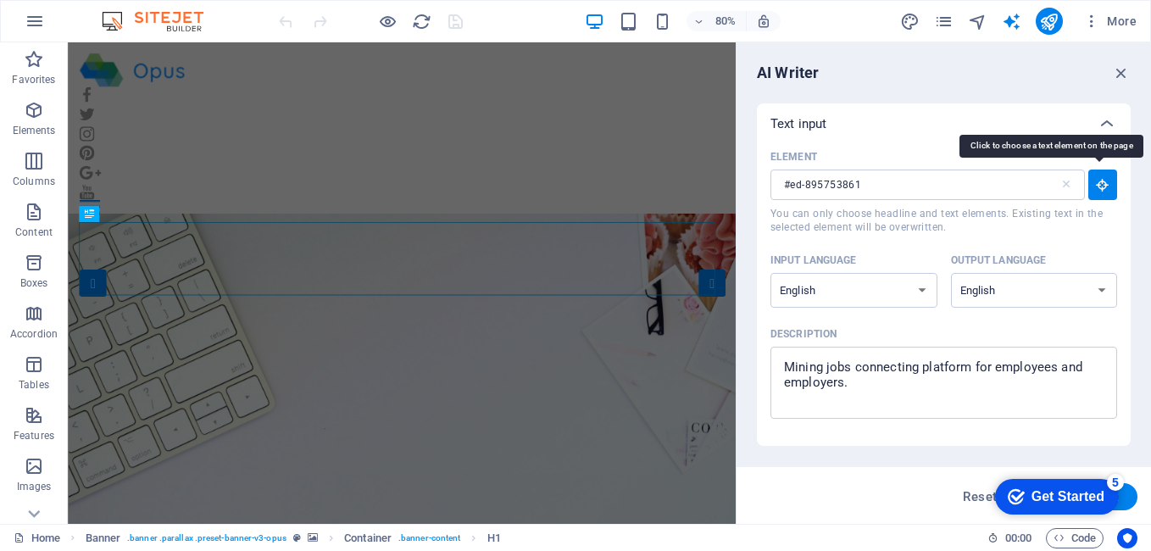
click at [1095, 192] on icon "button" at bounding box center [1102, 184] width 15 height 15
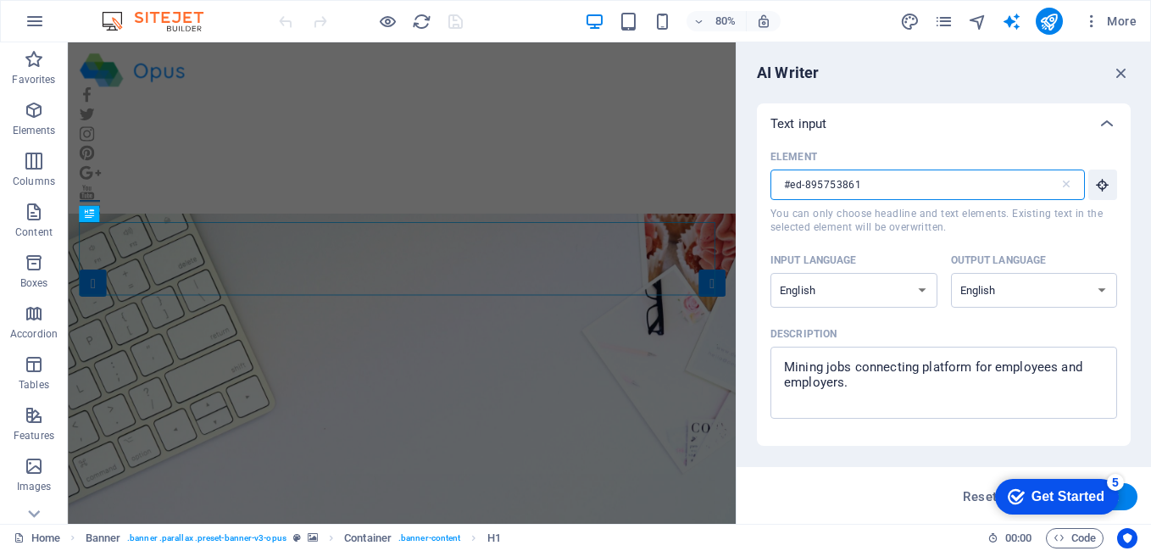
click at [877, 175] on input "#ed-895753861" at bounding box center [915, 185] width 289 height 31
click at [878, 175] on input "#ed-895753861" at bounding box center [915, 185] width 289 height 31
click at [879, 176] on input "#ed-895753861" at bounding box center [915, 185] width 289 height 31
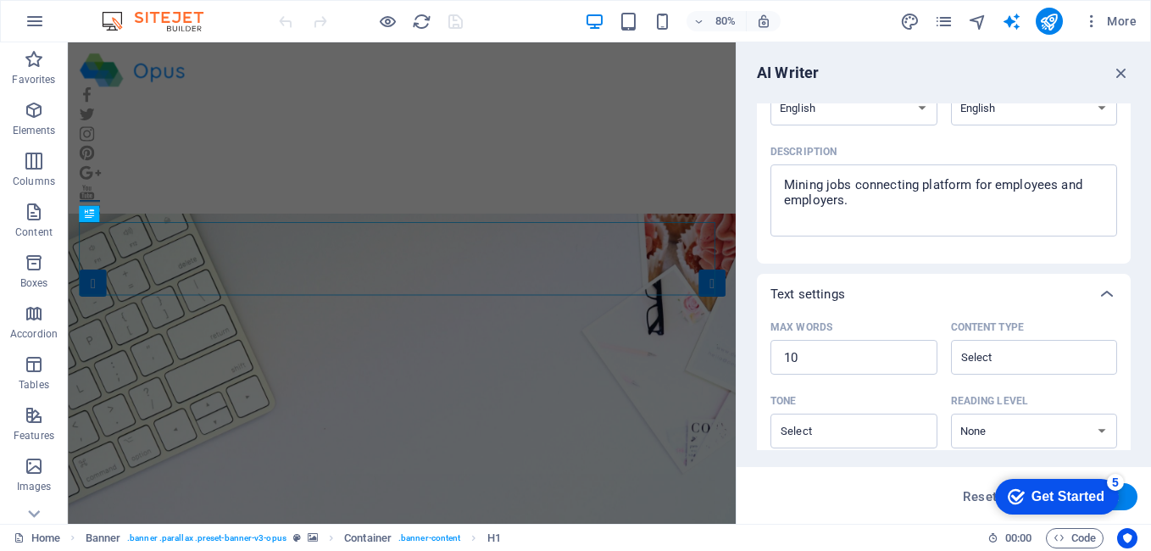
scroll to position [175, 0]
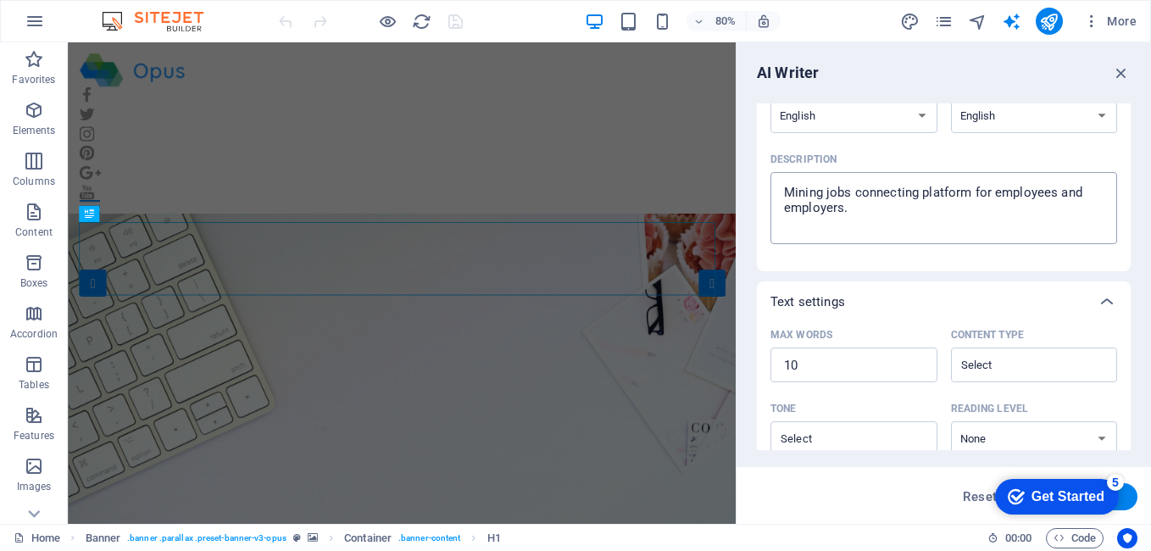
type textarea "x"
click at [880, 207] on textarea "Mining jobs connecting platform for employees and employers." at bounding box center [944, 208] width 330 height 55
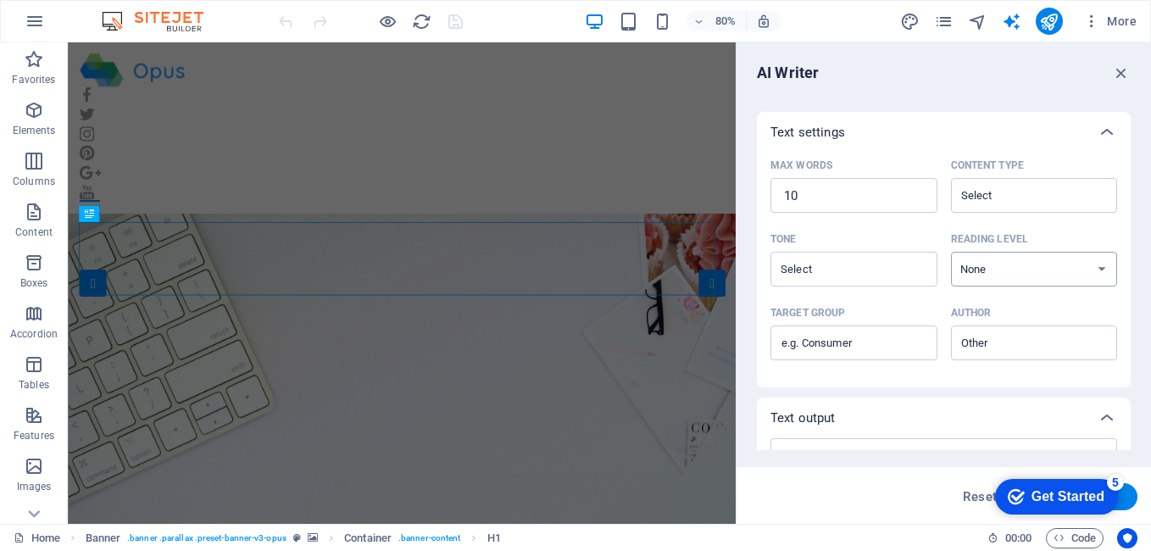
scroll to position [429, 0]
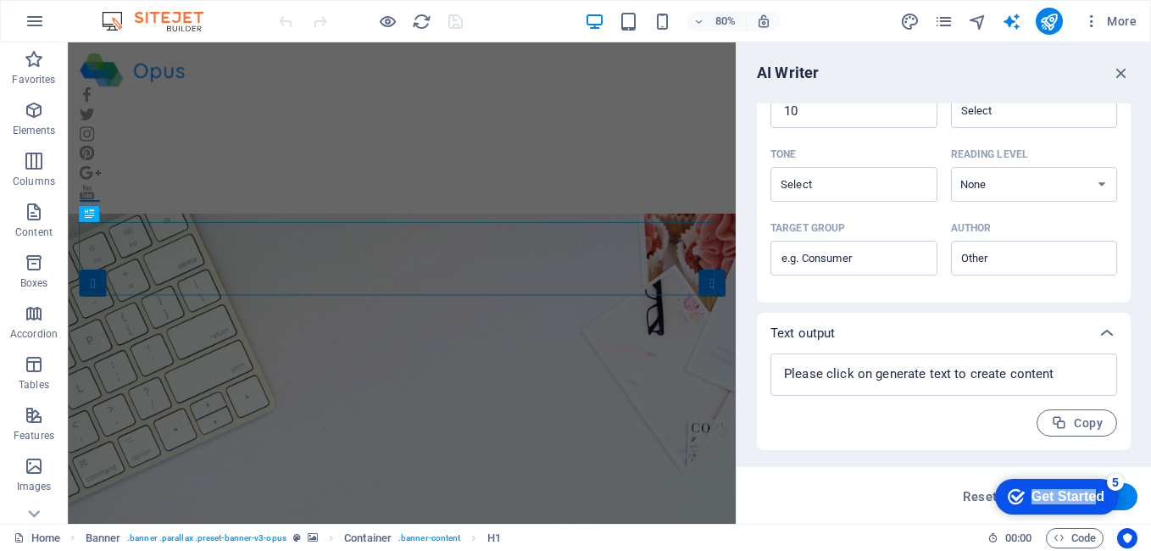
drag, startPoint x: 1095, startPoint y: 503, endPoint x: 1003, endPoint y: 437, distance: 113.1
click html "checkmark Get Started 5 First Steps in the Editor Let's guide you through the t…"
drag, startPoint x: 21, startPoint y: -33, endPoint x: 1128, endPoint y: 490, distance: 1224.3
click at [1128, 490] on button "Generate text" at bounding box center [1079, 496] width 118 height 27
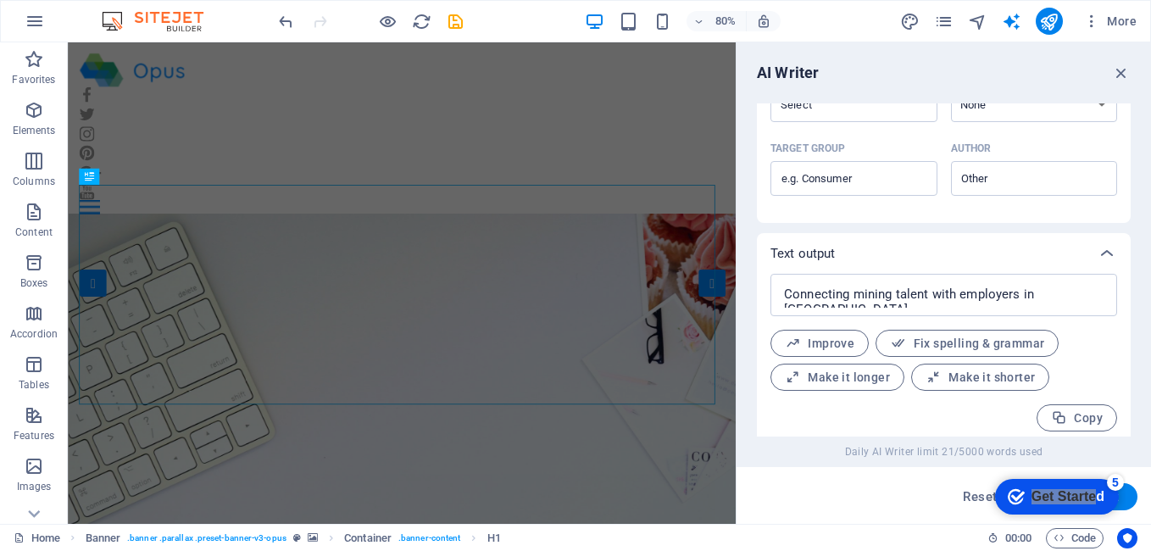
scroll to position [517, 0]
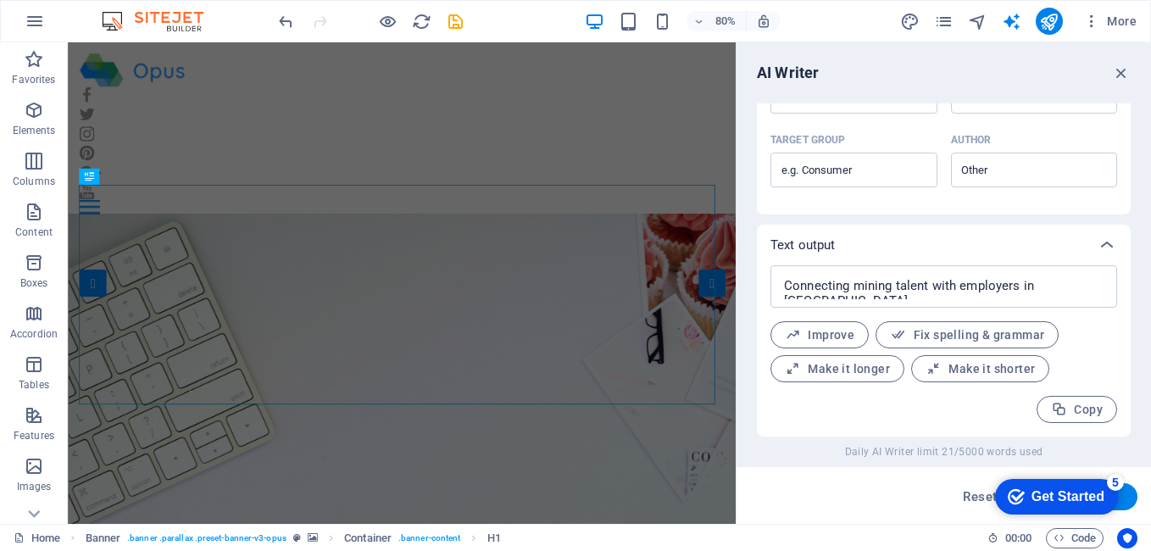
drag, startPoint x: 1009, startPoint y: 494, endPoint x: 1171, endPoint y: 747, distance: 300.5
click at [1008, 494] on icon "checkmark" at bounding box center [1016, 496] width 17 height 17
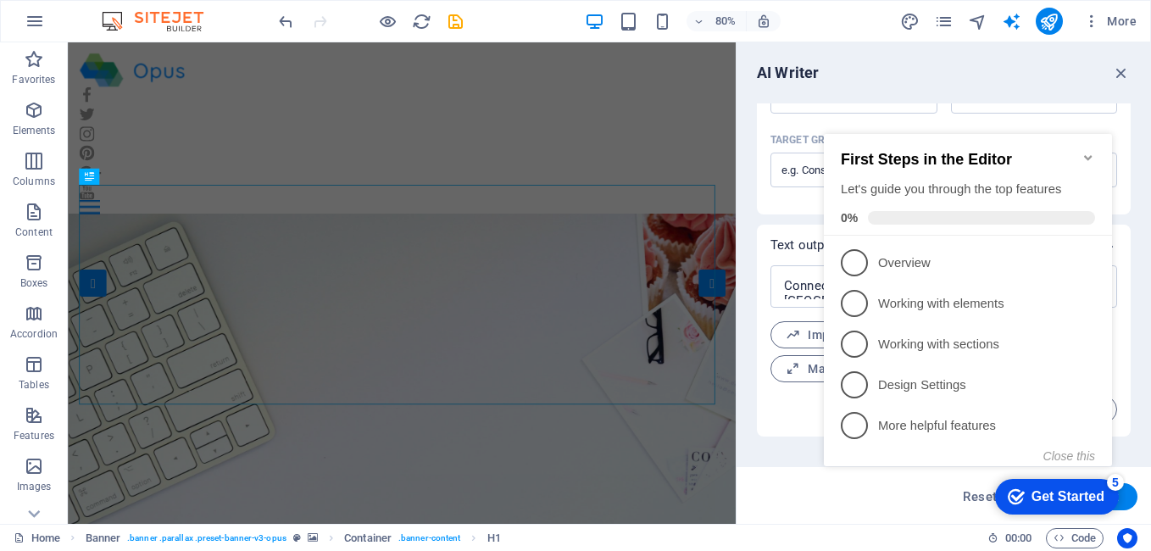
click at [1015, 496] on icon "Get Started 5 items remaining, 0% complete" at bounding box center [1016, 496] width 17 height 15
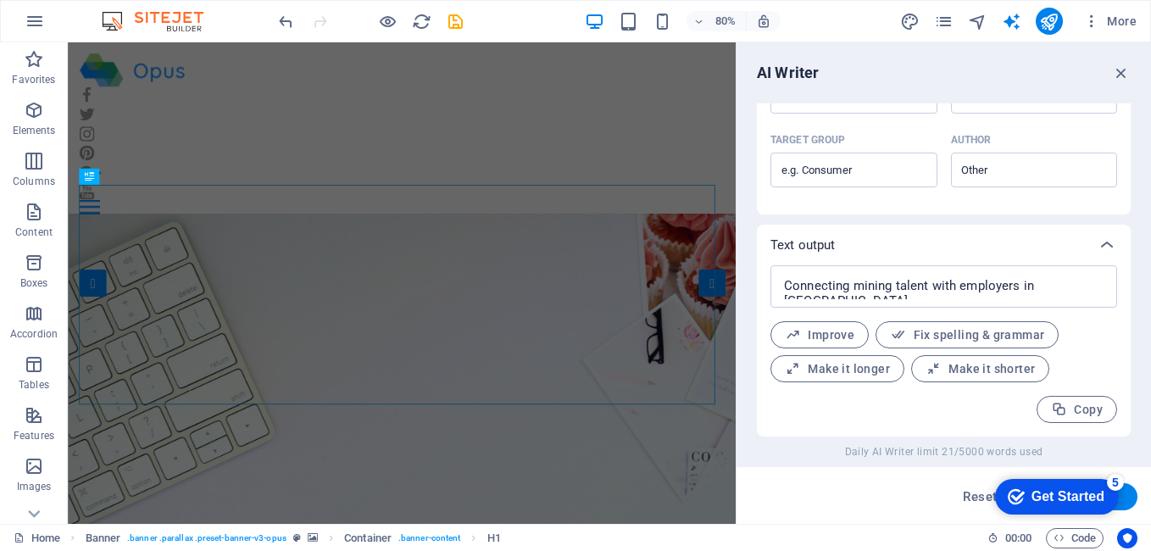
drag, startPoint x: 1047, startPoint y: 492, endPoint x: 1035, endPoint y: 502, distance: 15.6
drag, startPoint x: 53, startPoint y: 31, endPoint x: 891, endPoint y: 504, distance: 961.8
click at [891, 503] on div "Reset Generate text" at bounding box center [943, 496] width 387 height 27
drag, startPoint x: 1035, startPoint y: 492, endPoint x: 854, endPoint y: 522, distance: 183.0
click html "checkmark Get Started 5 First Steps in the Editor Let's guide you through the t…"
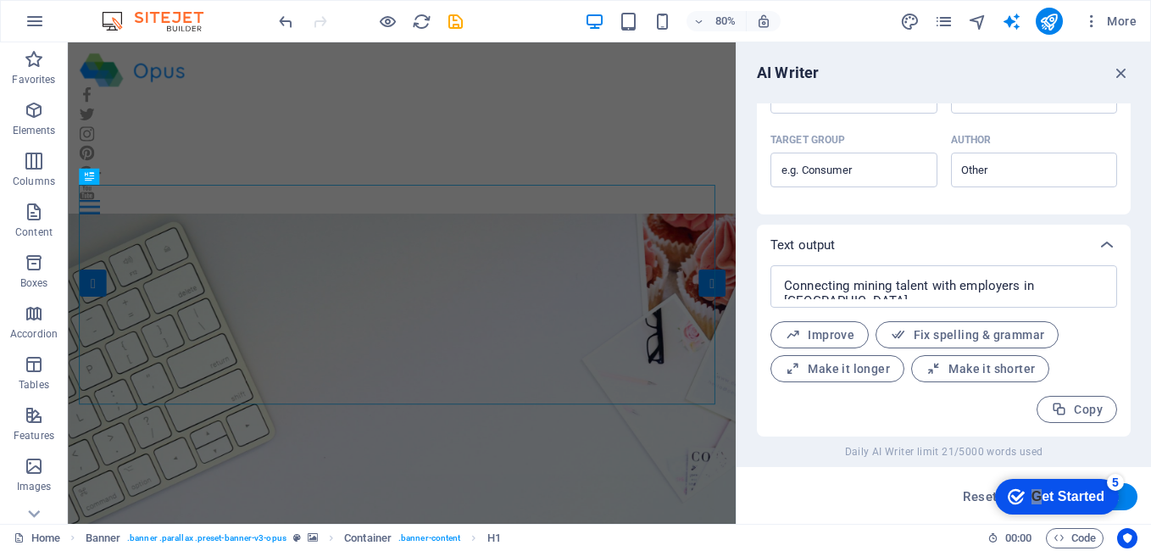
drag, startPoint x: -127, startPoint y: 52, endPoint x: 827, endPoint y: 424, distance: 1024.4
click at [827, 424] on div "Connecting mining talent with employers in [GEOGRAPHIC_DATA] x ​ Improve Fix sp…" at bounding box center [944, 350] width 374 height 171
click at [1075, 406] on span "Copy" at bounding box center [1077, 410] width 52 height 16
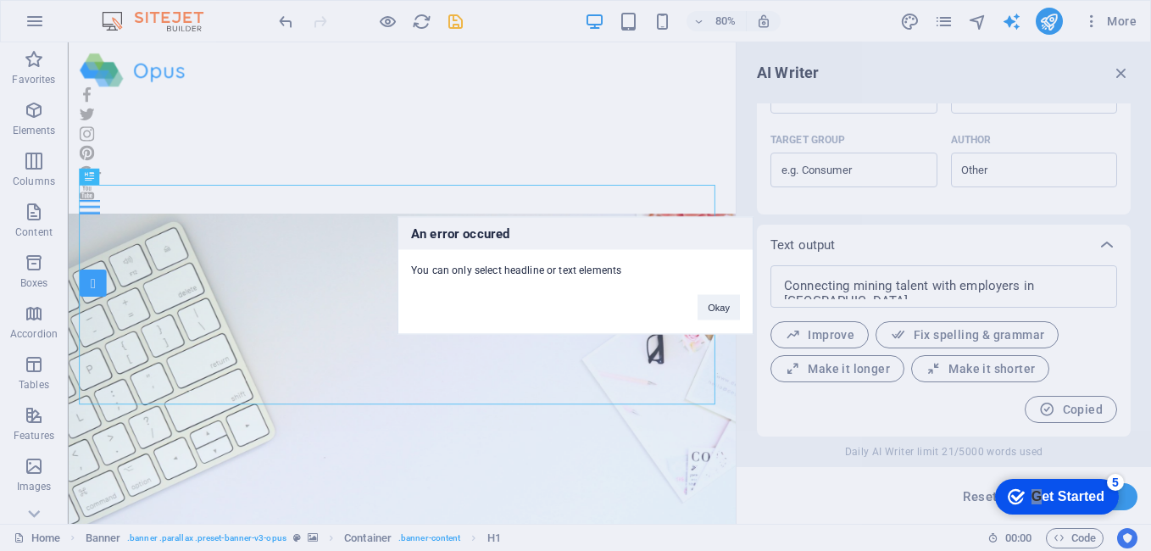
click at [530, 114] on div "An error occured You can only select headline or text elements Okay" at bounding box center [575, 275] width 1151 height 551
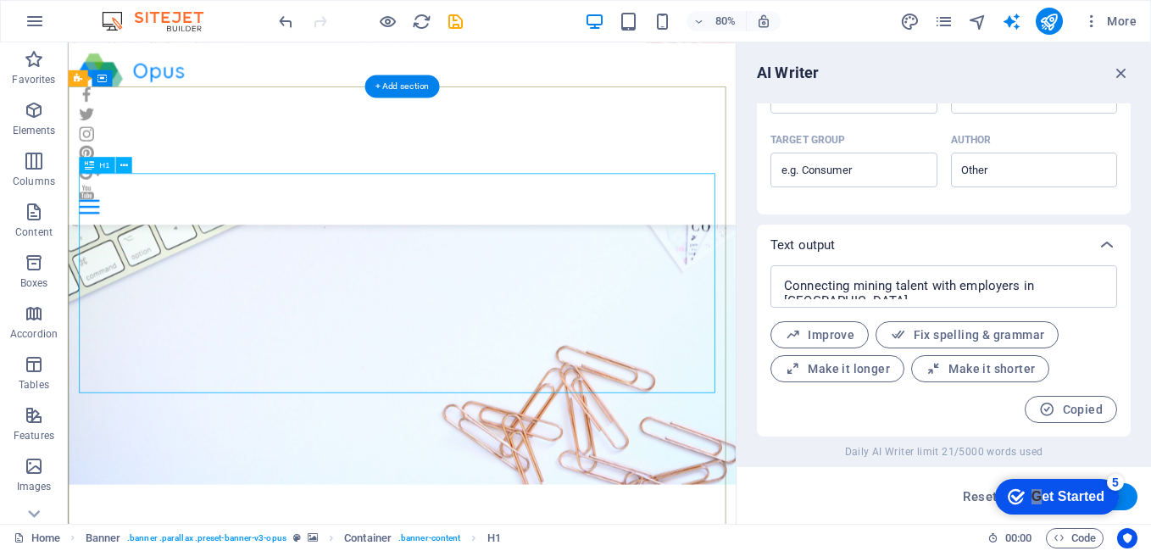
scroll to position [170, 0]
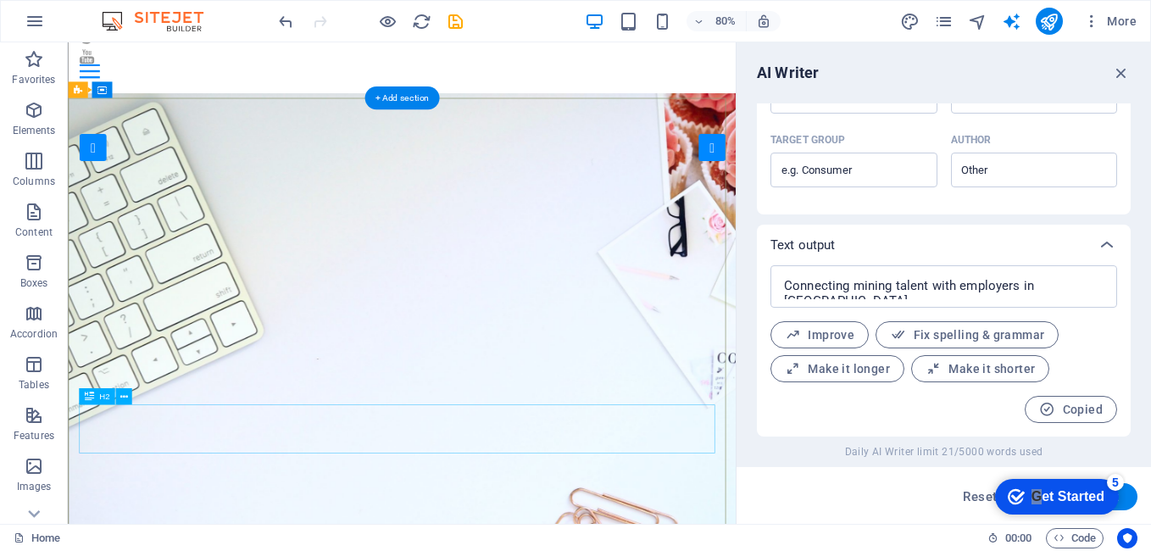
scroll to position [0, 0]
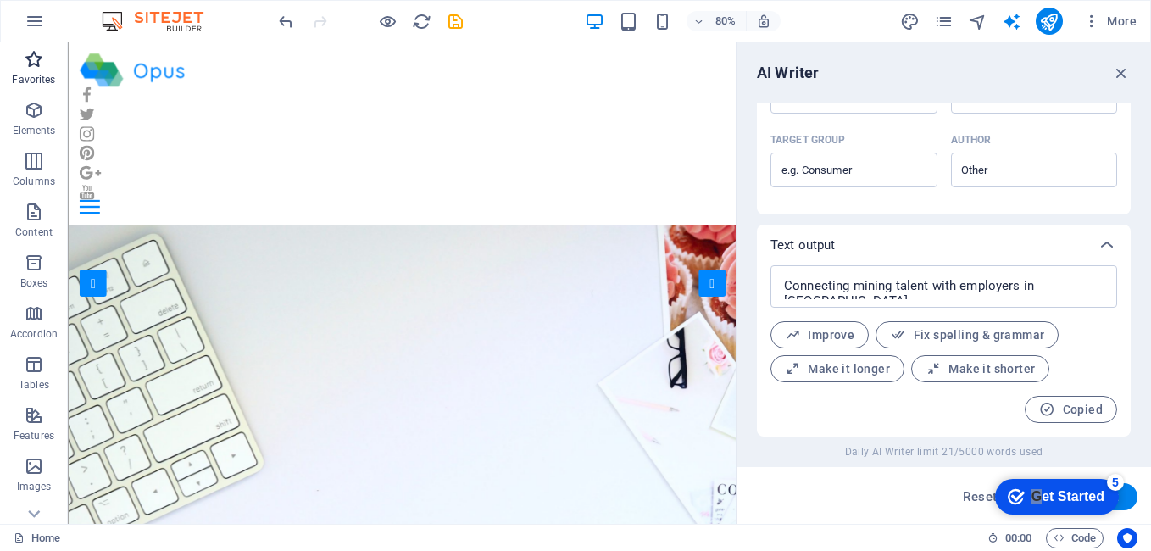
click at [41, 61] on icon "button" at bounding box center [34, 59] width 20 height 20
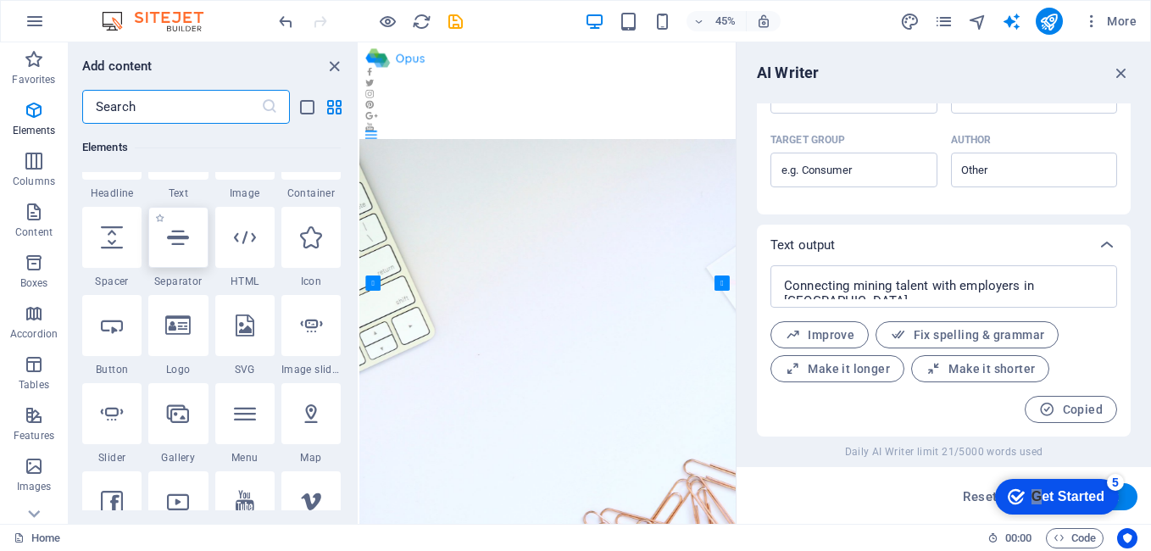
scroll to position [254, 0]
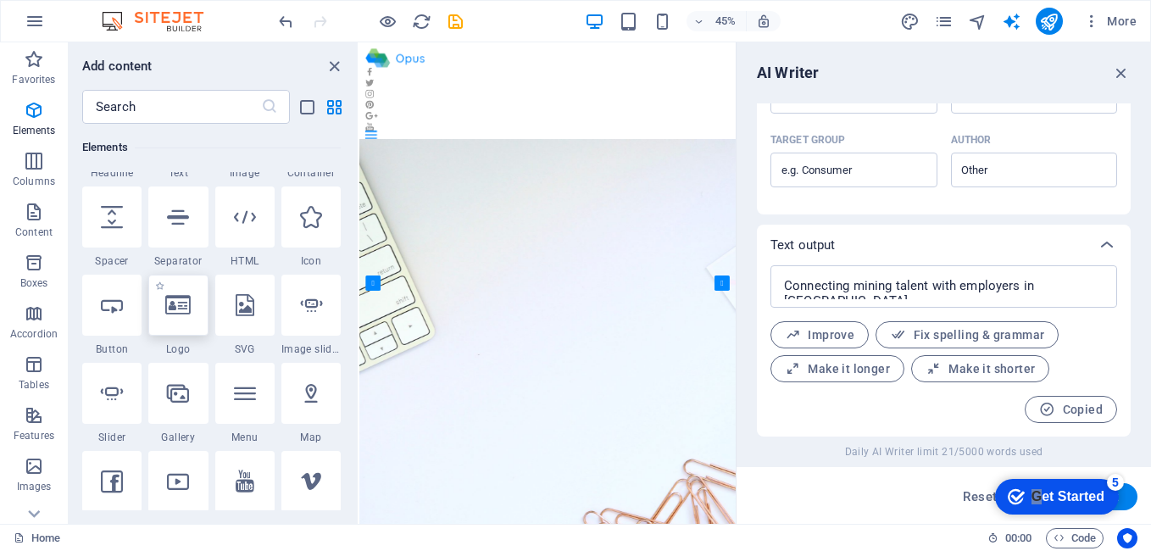
click at [192, 309] on div at bounding box center [177, 305] width 59 height 61
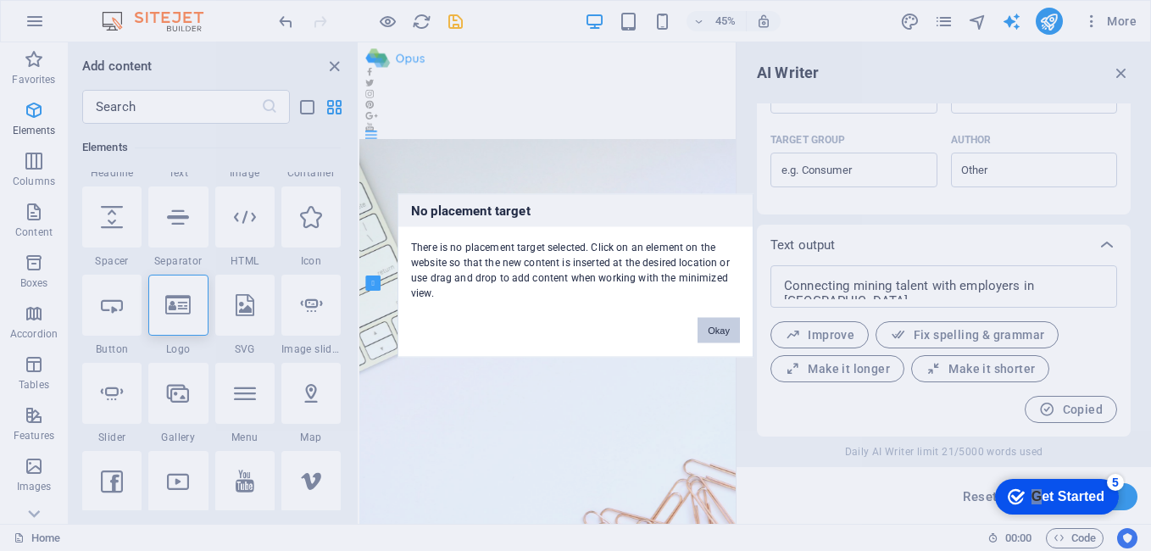
click at [720, 331] on button "Okay" at bounding box center [719, 330] width 42 height 25
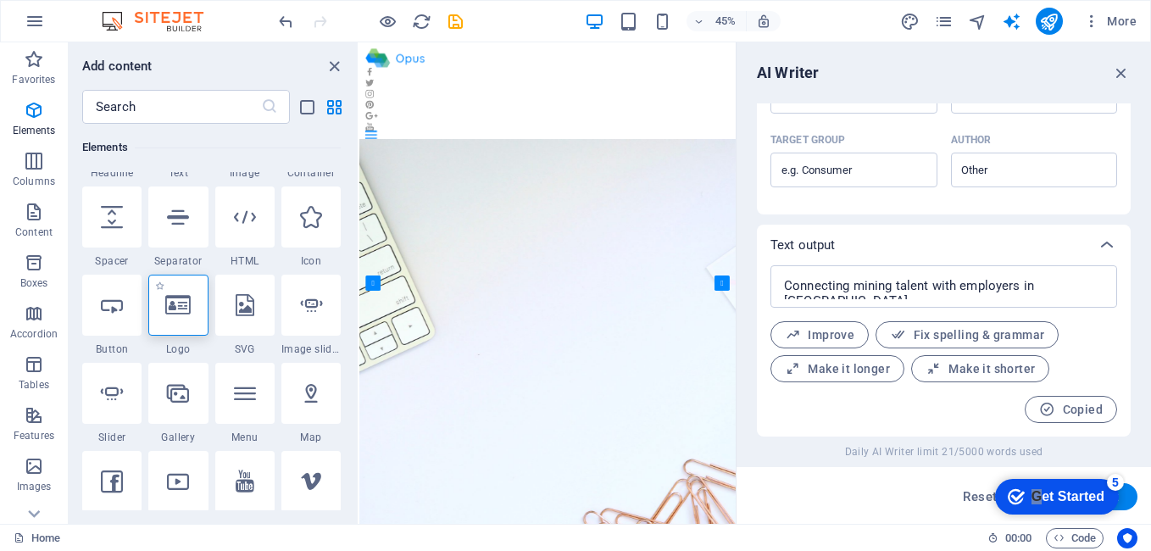
click at [189, 314] on icon at bounding box center [177, 305] width 25 height 22
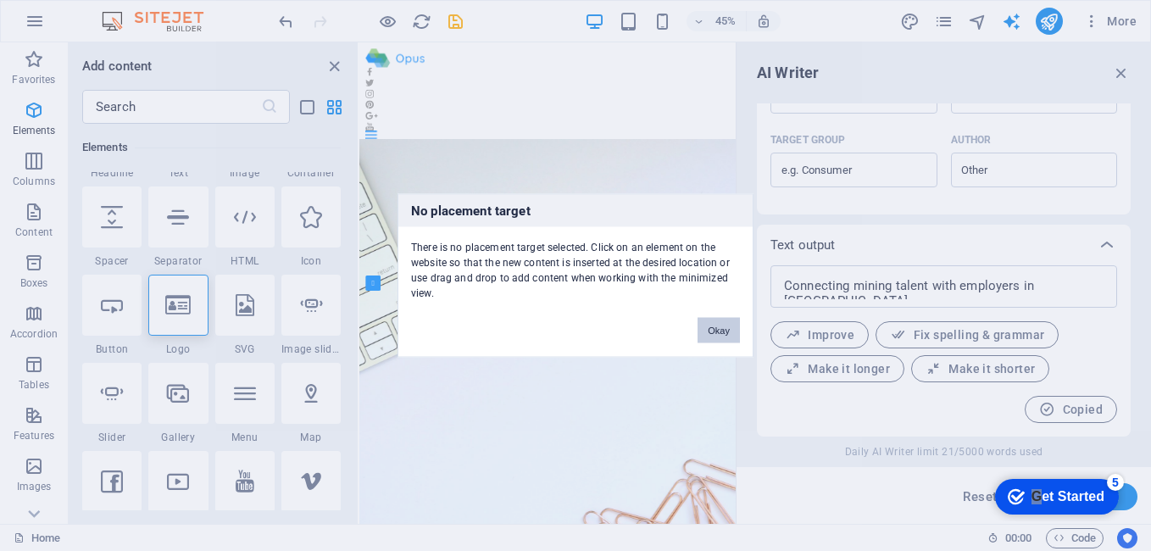
drag, startPoint x: 705, startPoint y: 329, endPoint x: 766, endPoint y: 637, distance: 313.7
click at [705, 329] on button "Okay" at bounding box center [719, 330] width 42 height 25
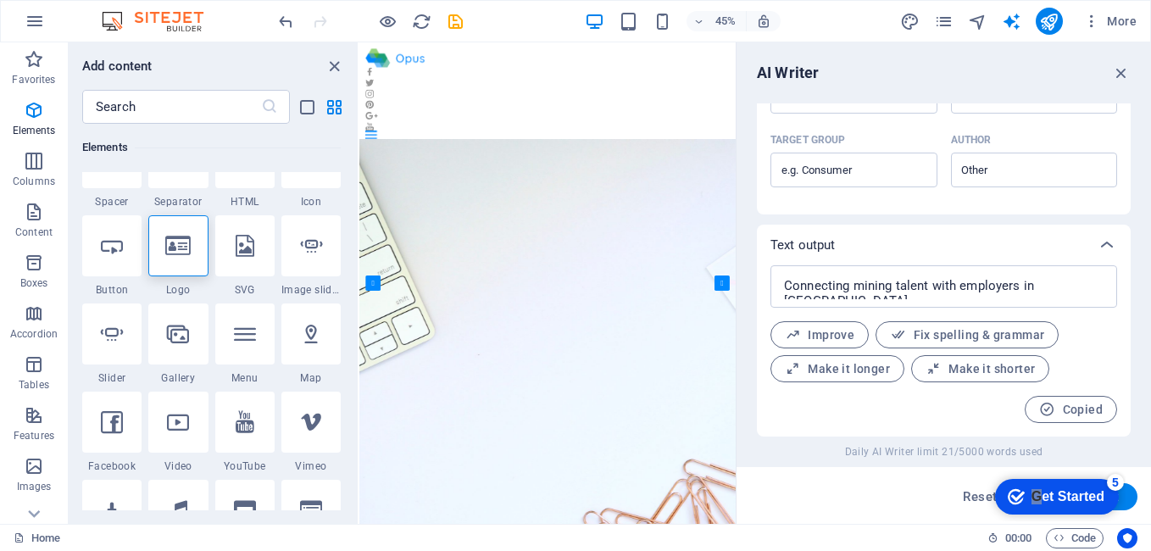
scroll to position [424, 0]
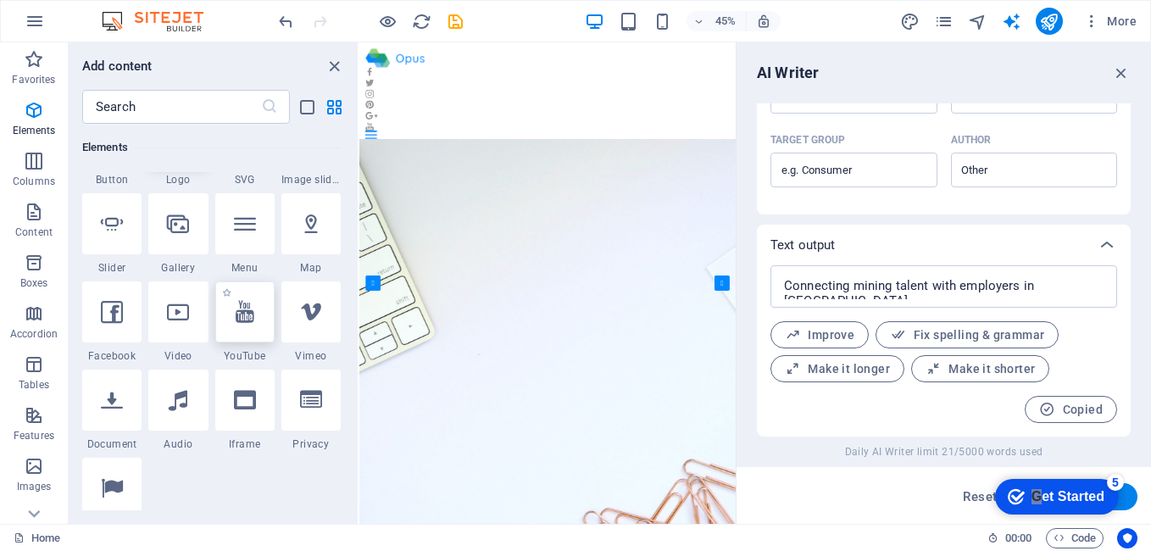
click at [243, 321] on icon at bounding box center [245, 312] width 19 height 22
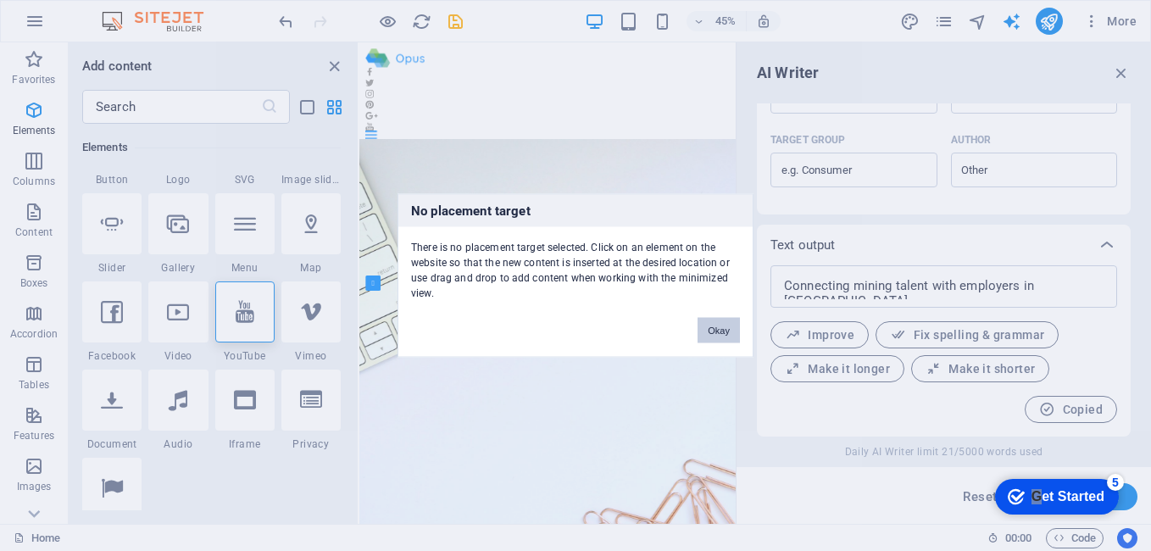
drag, startPoint x: 726, startPoint y: 325, endPoint x: 809, endPoint y: 629, distance: 314.8
click at [726, 325] on button "Okay" at bounding box center [719, 330] width 42 height 25
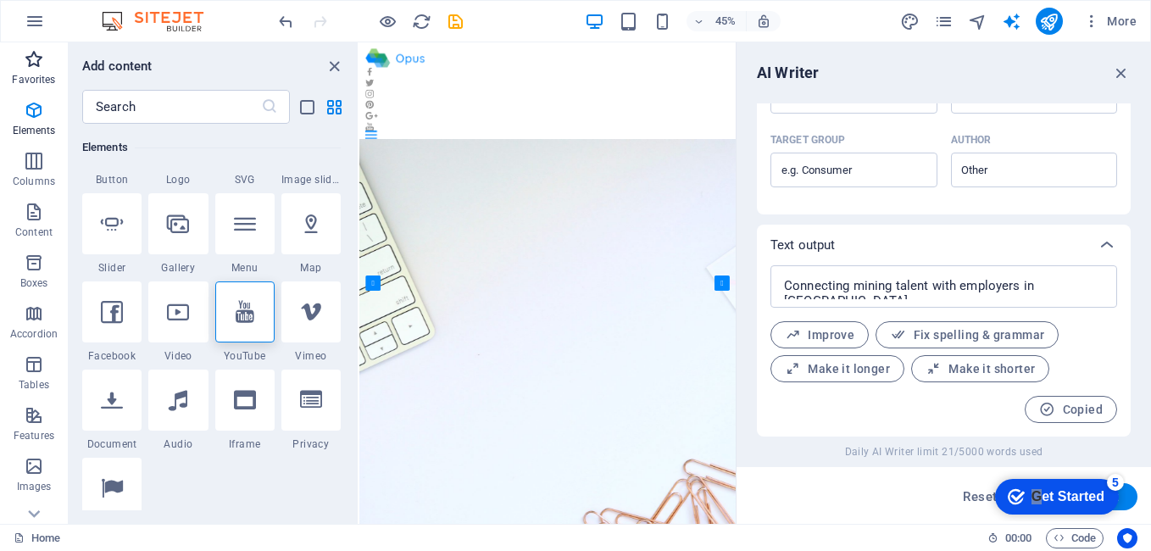
click at [27, 64] on icon "button" at bounding box center [34, 59] width 20 height 20
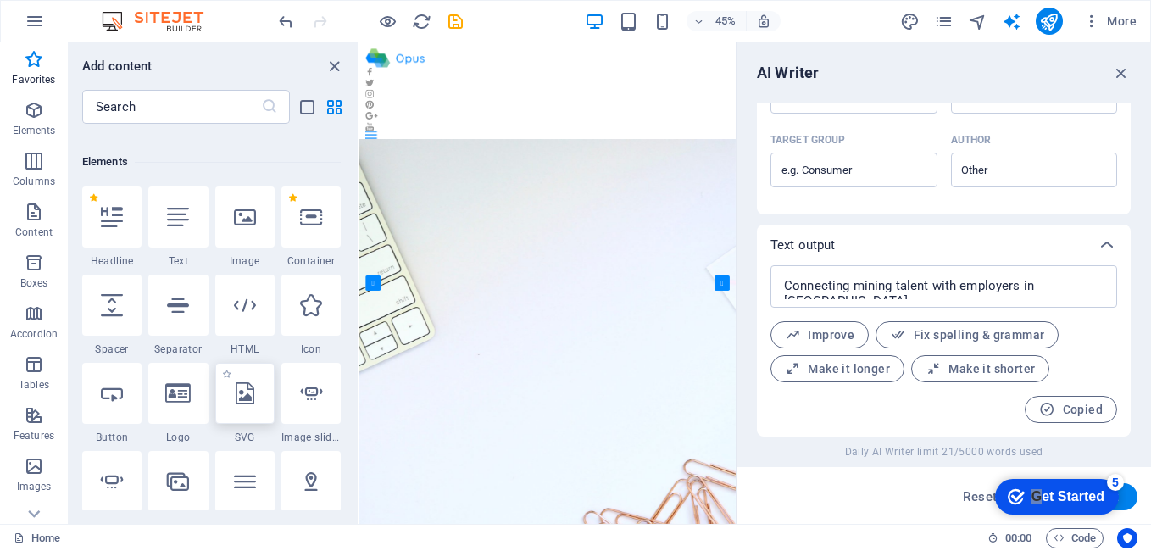
scroll to position [170, 0]
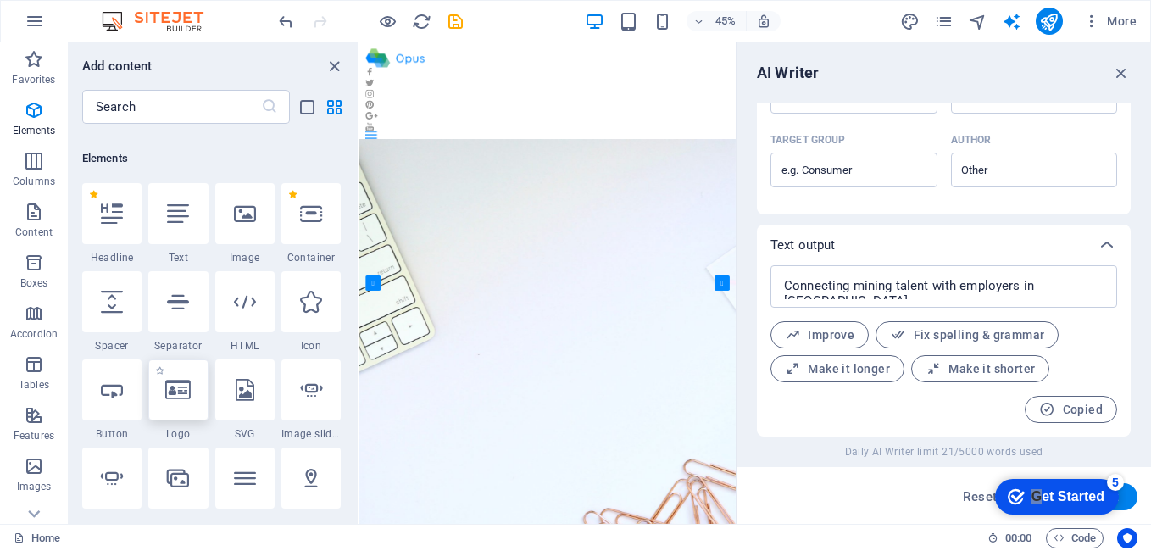
click at [183, 394] on icon at bounding box center [177, 390] width 25 height 22
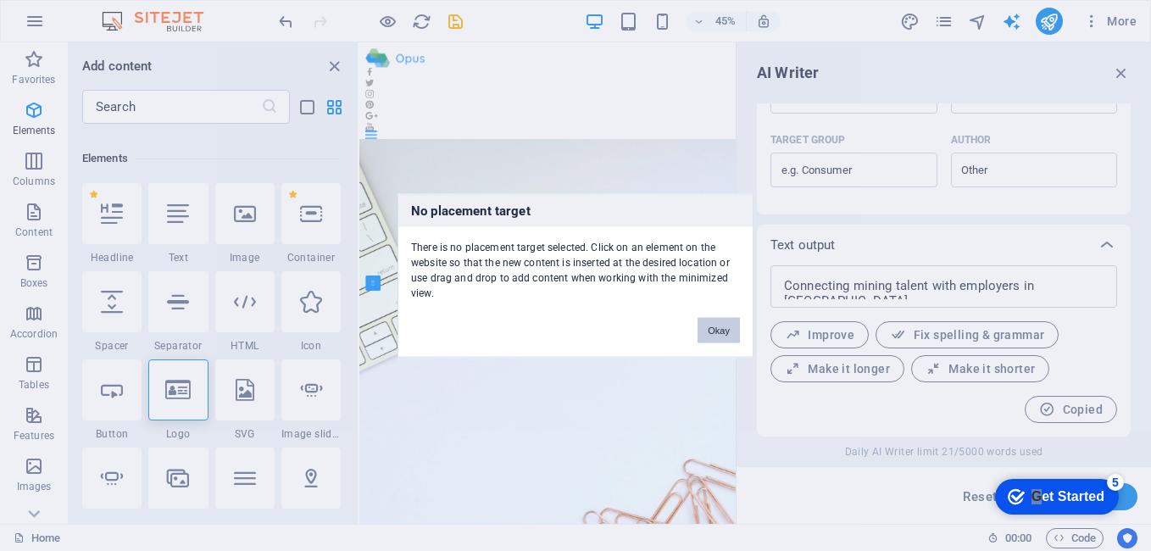
click at [737, 323] on div "Okay" at bounding box center [719, 322] width 68 height 43
drag, startPoint x: 737, startPoint y: 323, endPoint x: 730, endPoint y: 329, distance: 9.0
click at [730, 329] on button "Okay" at bounding box center [719, 330] width 42 height 25
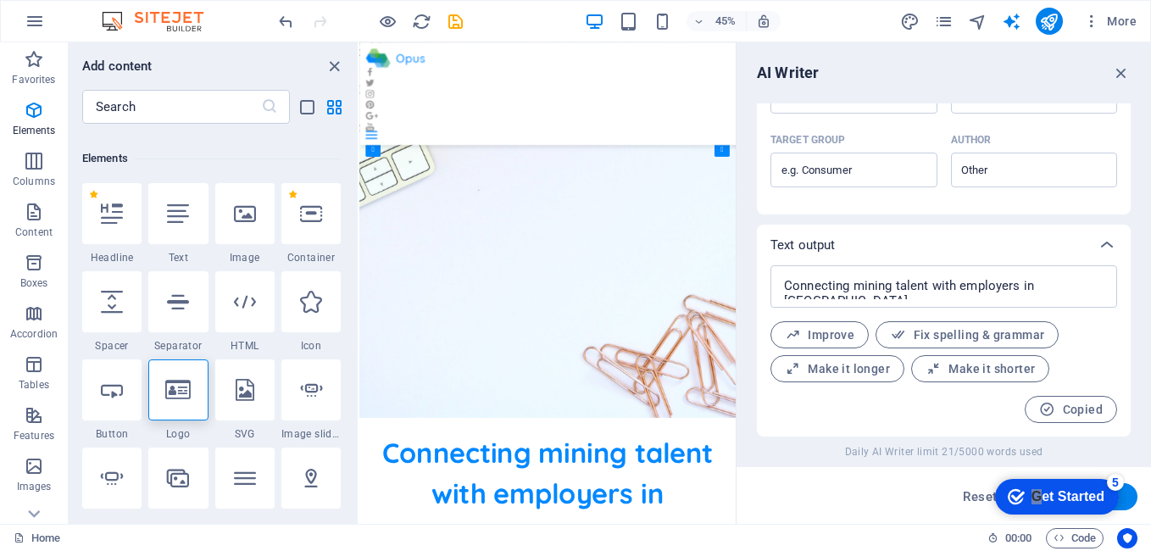
scroll to position [0, 0]
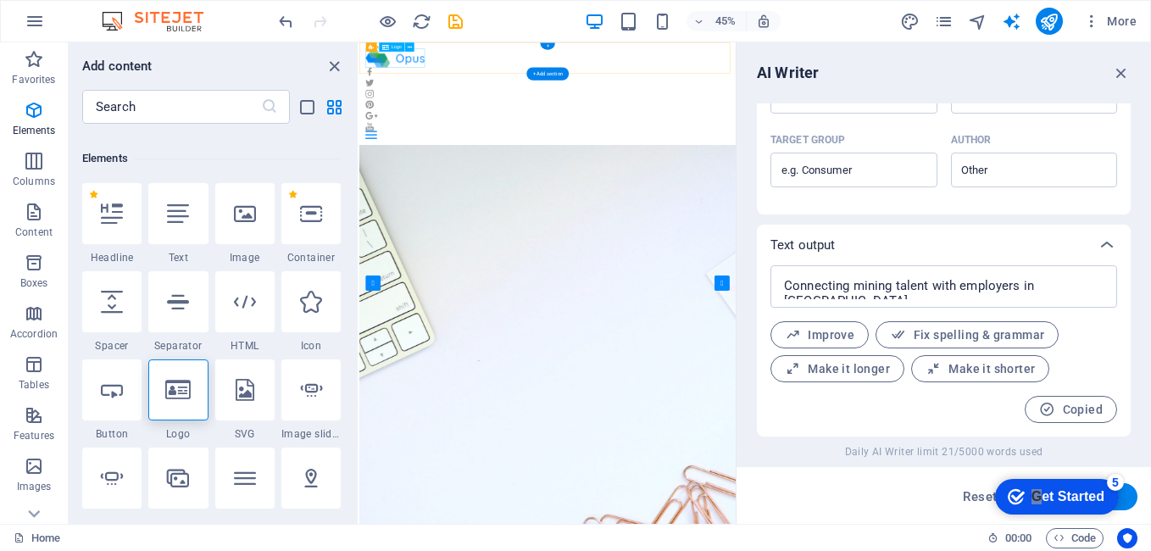
click at [487, 74] on div at bounding box center [777, 77] width 809 height 42
click at [177, 388] on icon at bounding box center [177, 390] width 25 height 22
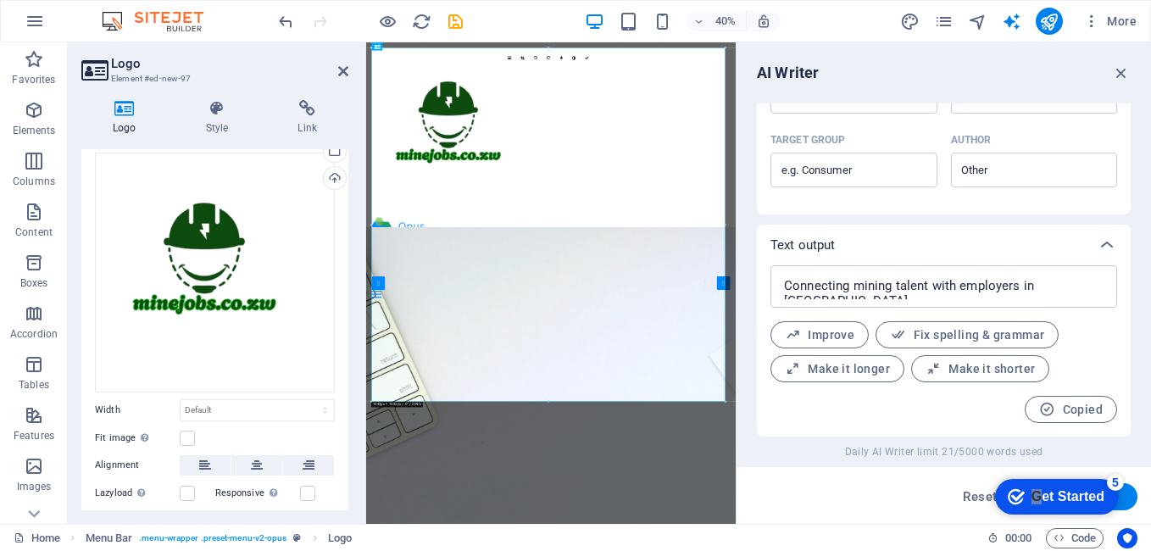
scroll to position [167, 0]
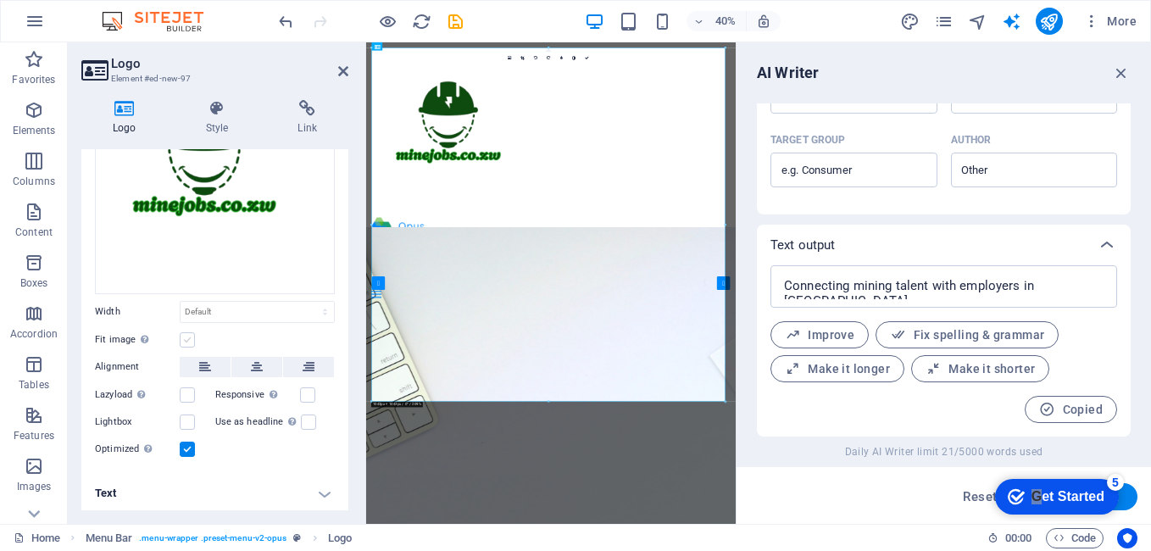
click at [192, 338] on label at bounding box center [187, 339] width 15 height 15
click at [0, 0] on input "Fit image Automatically fit image to a fixed width and height" at bounding box center [0, 0] width 0 height 0
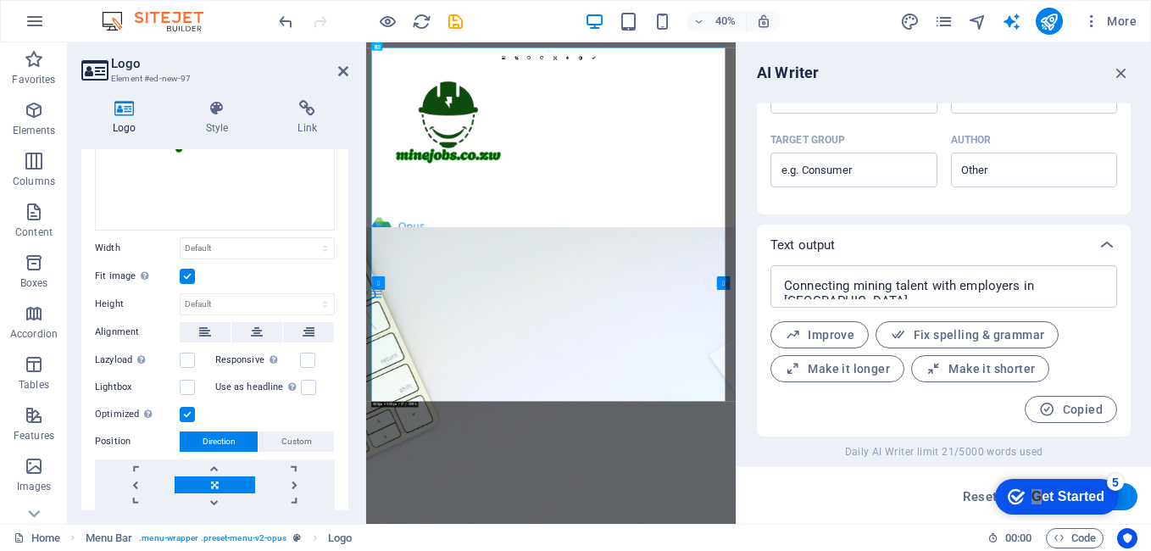
scroll to position [252, 0]
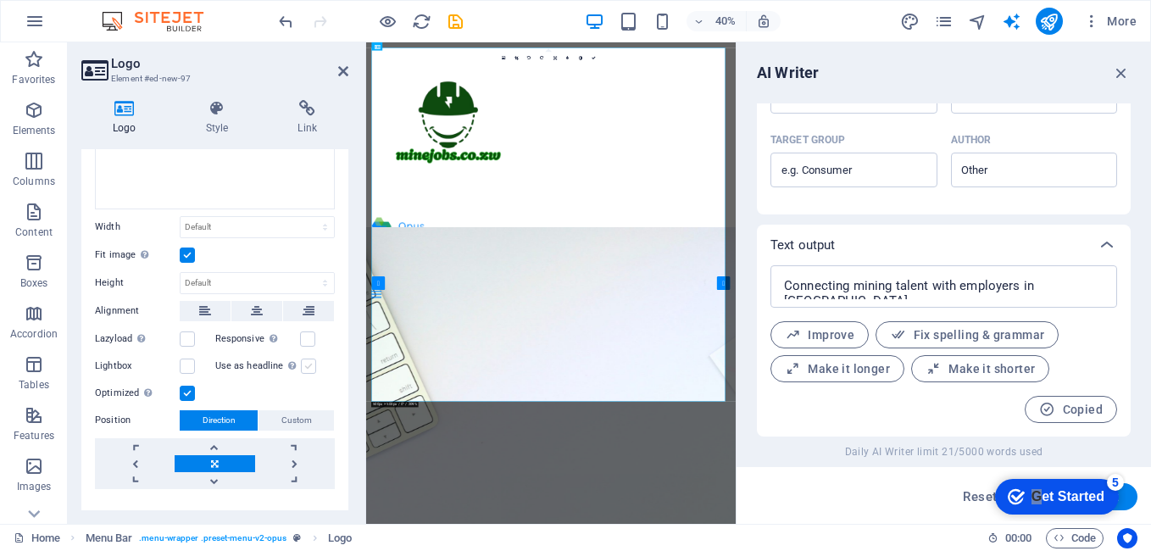
click at [308, 363] on label at bounding box center [308, 366] width 15 height 15
click at [0, 0] on input "Use as headline The image will be wrapped in an H1 headline tag. Useful for giv…" at bounding box center [0, 0] width 0 height 0
click at [186, 368] on label at bounding box center [187, 366] width 15 height 15
click at [0, 0] on input "Lightbox" at bounding box center [0, 0] width 0 height 0
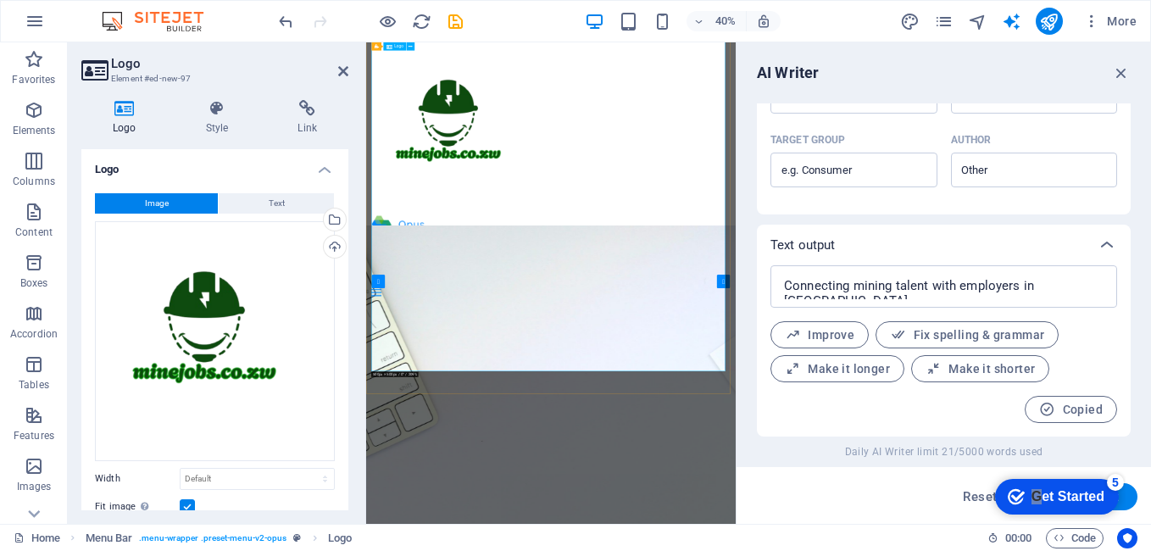
scroll to position [0, 0]
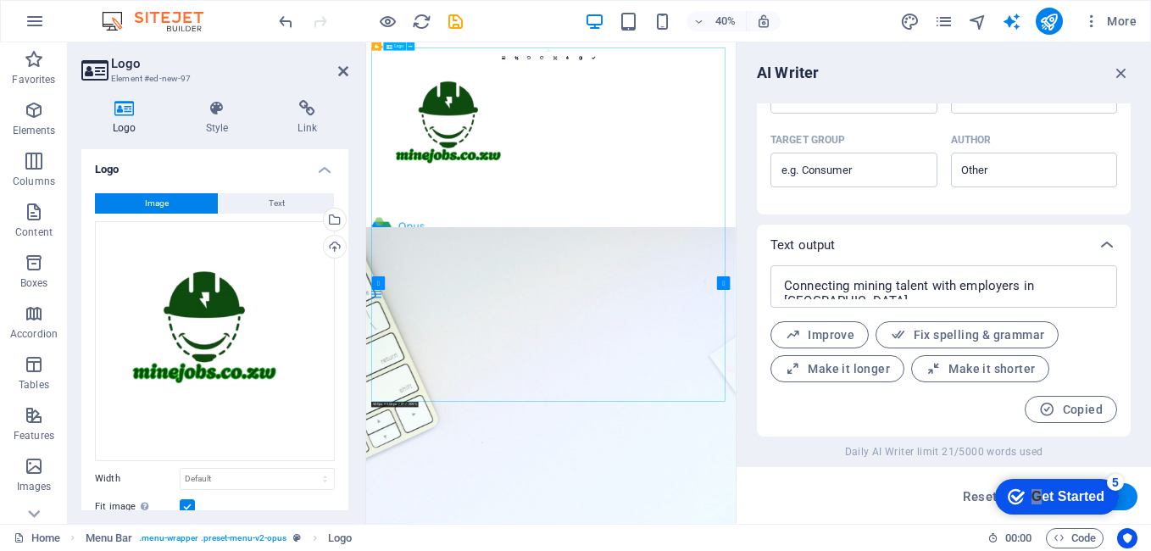
drag, startPoint x: 383, startPoint y: 654, endPoint x: 531, endPoint y: 705, distance: 156.8
click at [478, 480] on div at bounding box center [828, 268] width 897 height 424
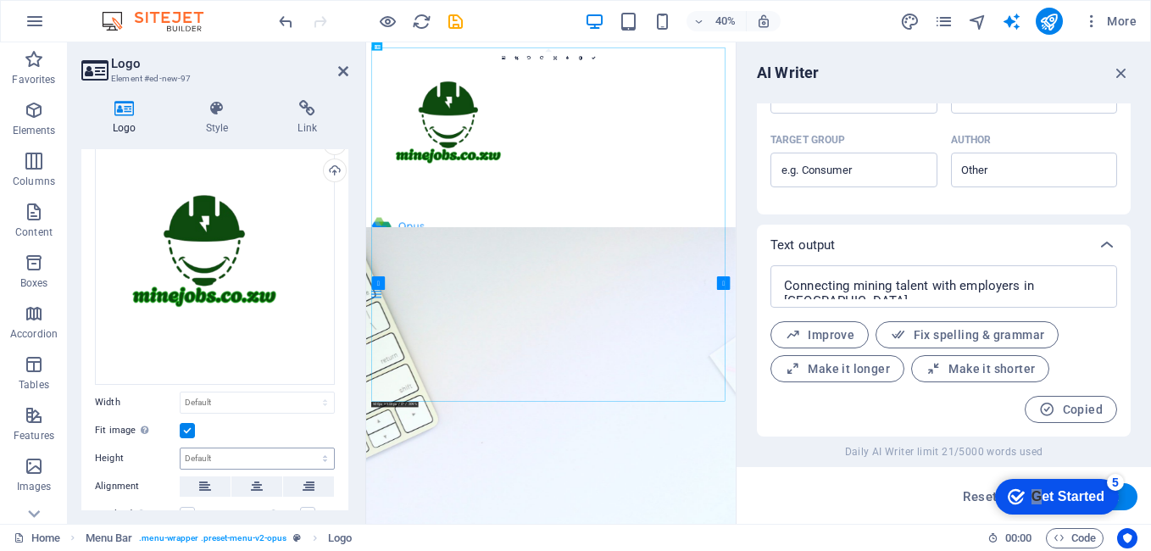
scroll to position [170, 0]
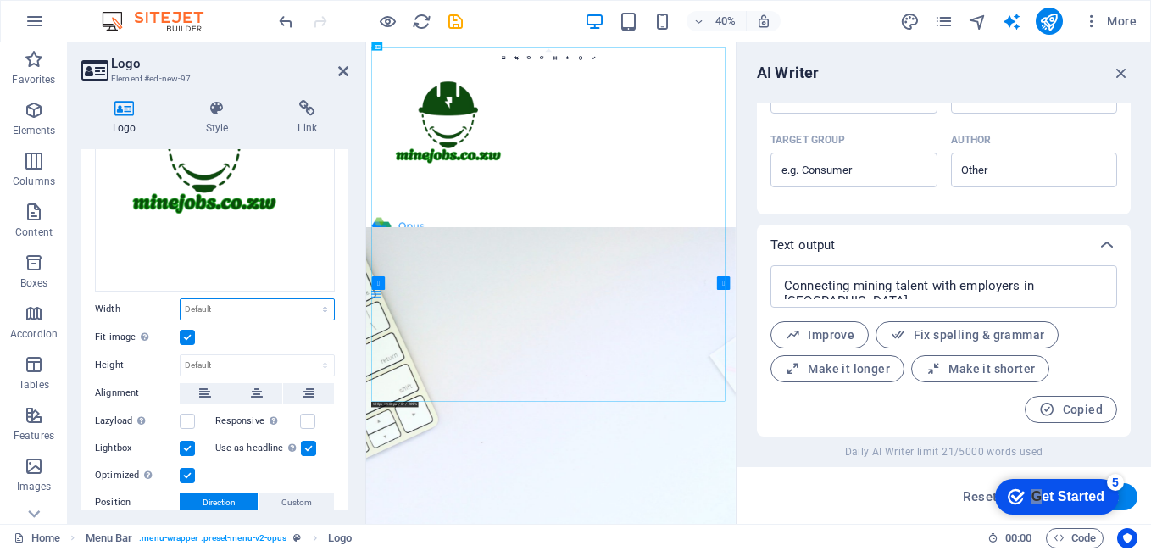
click at [329, 308] on select "Default auto px rem % em vh vw" at bounding box center [257, 309] width 153 height 20
click at [307, 299] on select "Default auto px rem % em vh vw" at bounding box center [257, 309] width 153 height 20
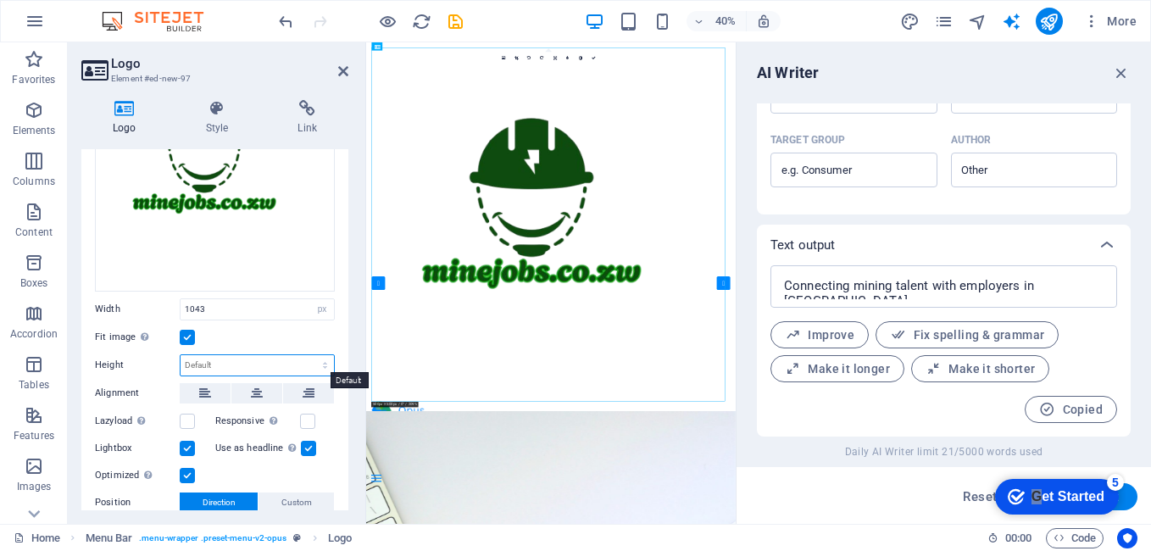
click at [328, 362] on select "Default auto px" at bounding box center [257, 365] width 153 height 20
click at [307, 355] on select "Default auto px" at bounding box center [257, 365] width 153 height 20
click at [325, 308] on select "Default auto px rem % em vh vw" at bounding box center [322, 309] width 24 height 20
click at [310, 299] on select "Default auto px rem % em vh vw" at bounding box center [322, 309] width 24 height 20
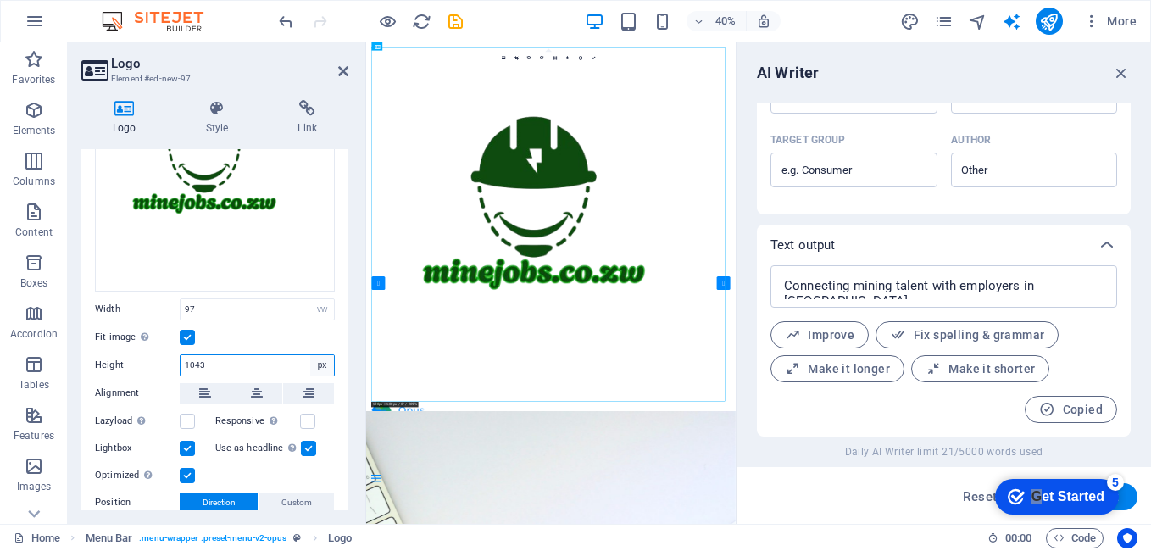
click at [322, 364] on select "Default auto px" at bounding box center [322, 365] width 24 height 20
click at [310, 355] on select "Default auto px" at bounding box center [322, 365] width 24 height 20
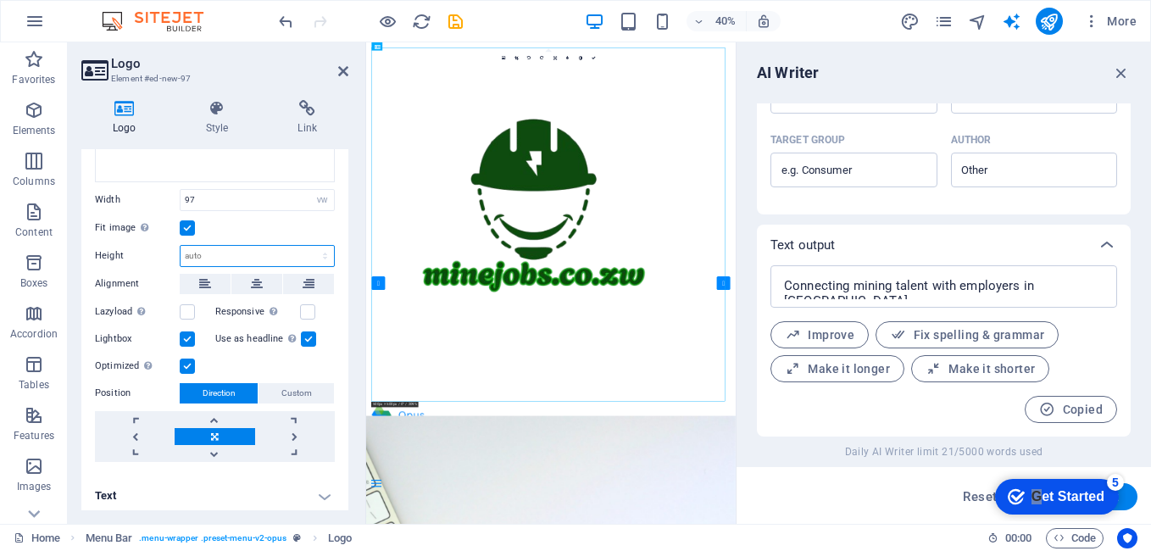
scroll to position [281, 0]
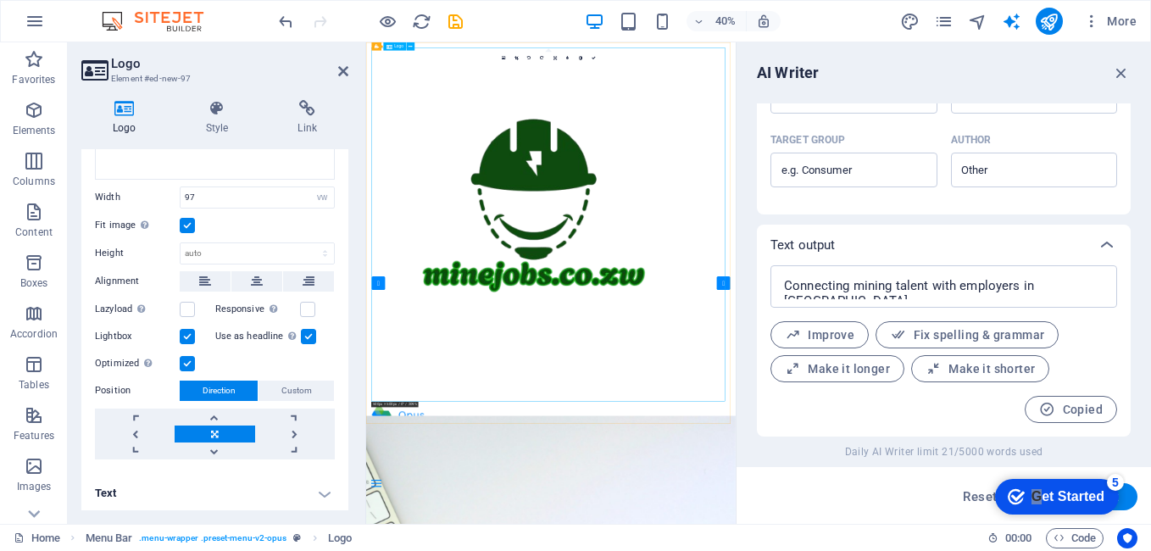
click at [722, 550] on div at bounding box center [828, 504] width 897 height 896
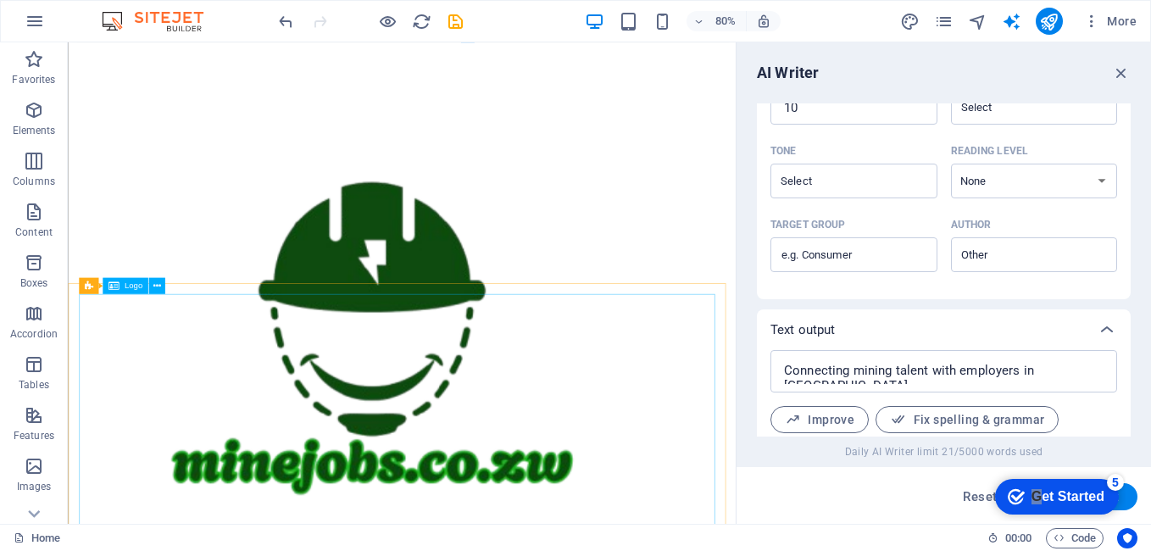
scroll to position [2974, 0]
